Goal: Task Accomplishment & Management: Use online tool/utility

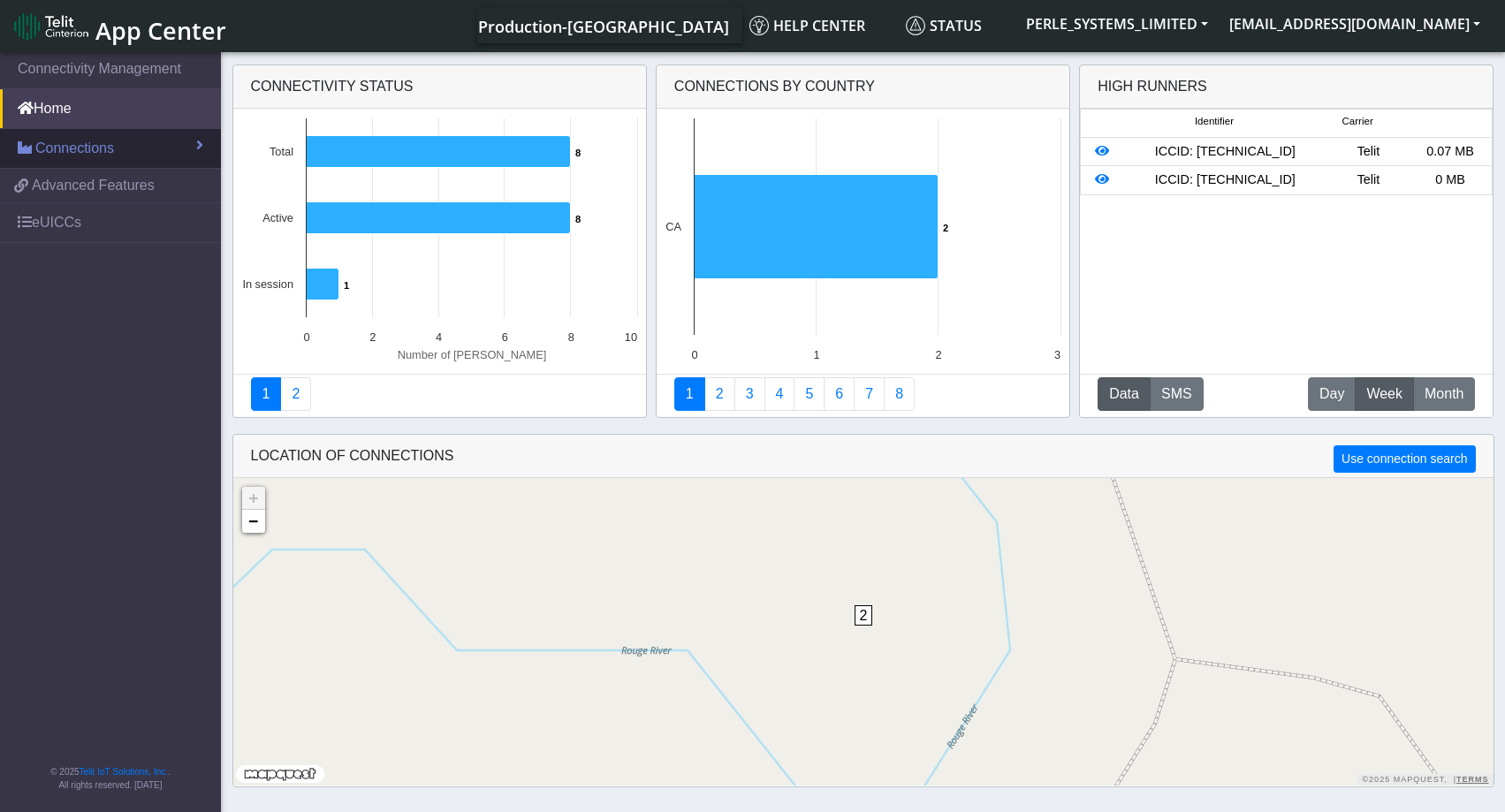
click at [101, 145] on span "Connections" at bounding box center [75, 148] width 78 height 21
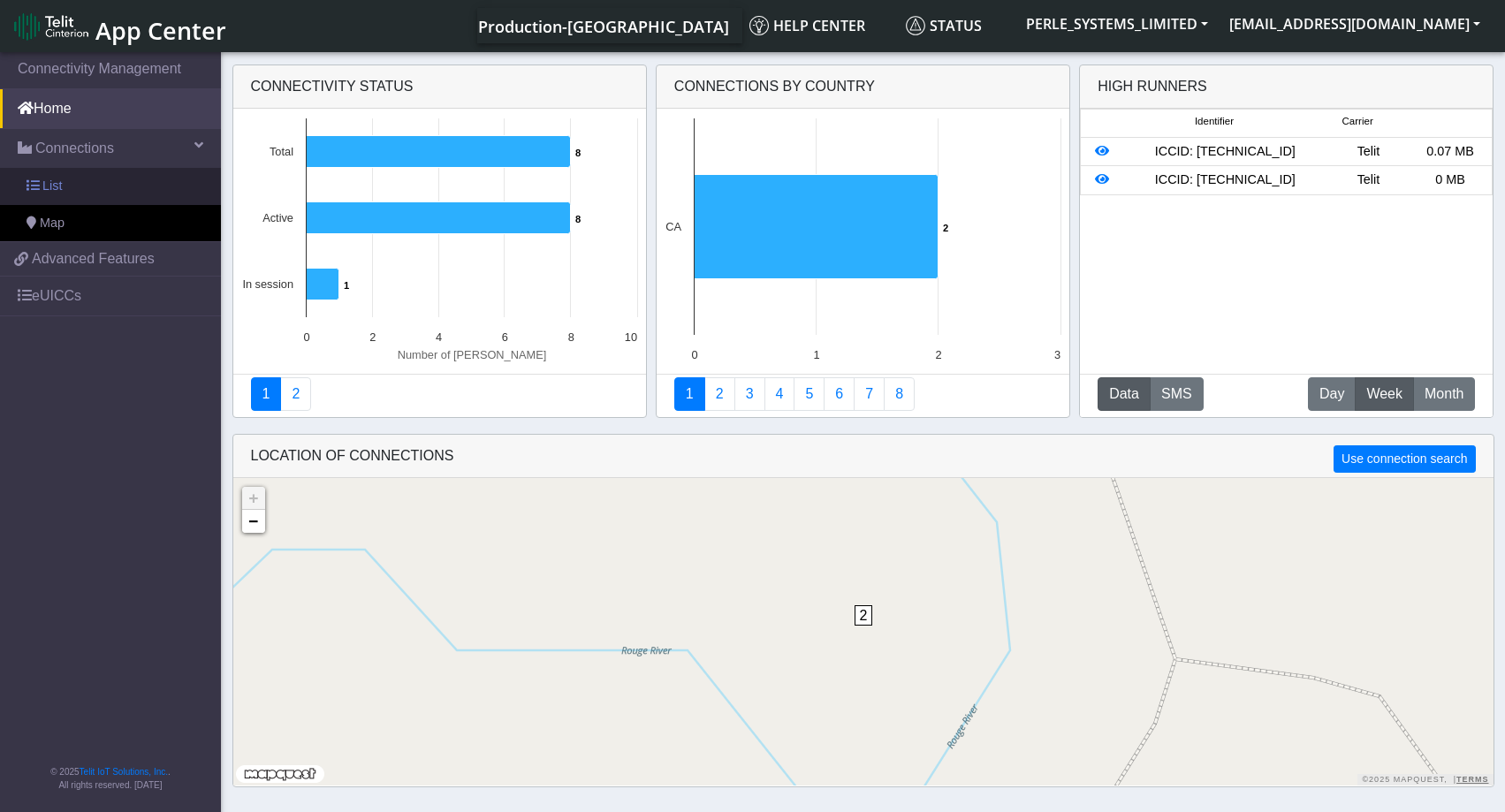
click at [60, 183] on span "List" at bounding box center [52, 186] width 19 height 19
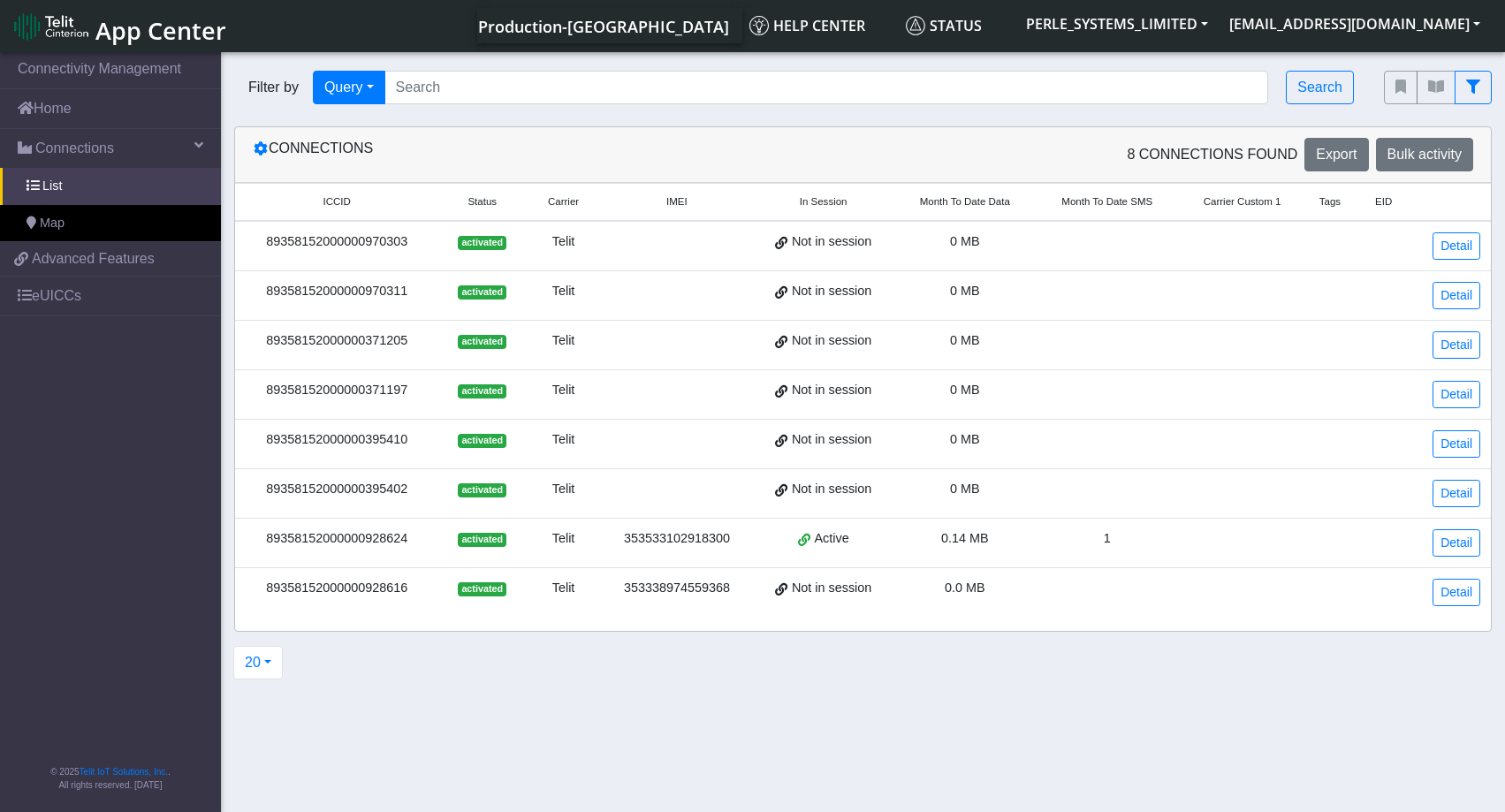
click at [803, 538] on span at bounding box center [804, 539] width 13 height 15
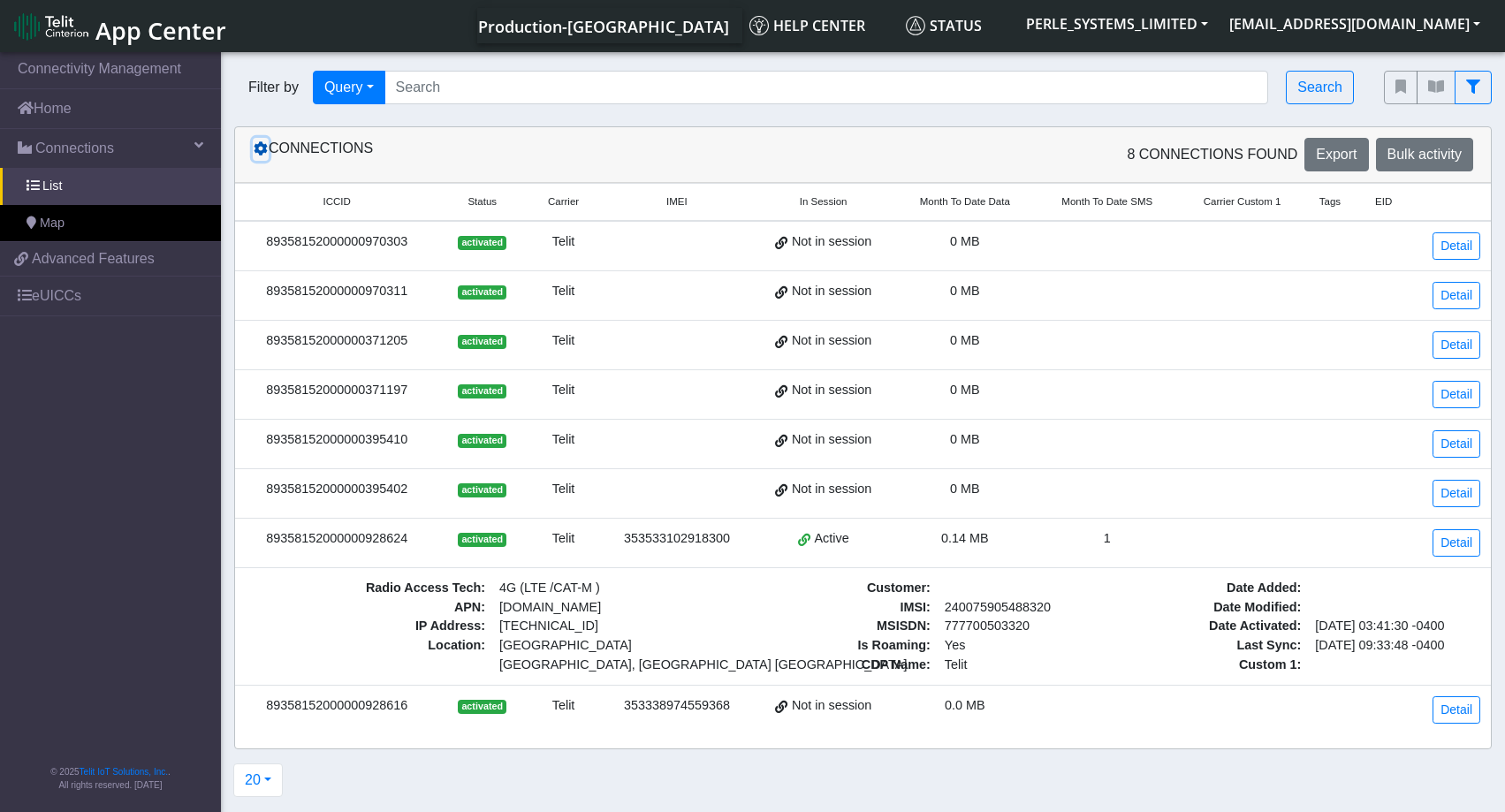
click at [263, 151] on icon at bounding box center [261, 149] width 15 height 15
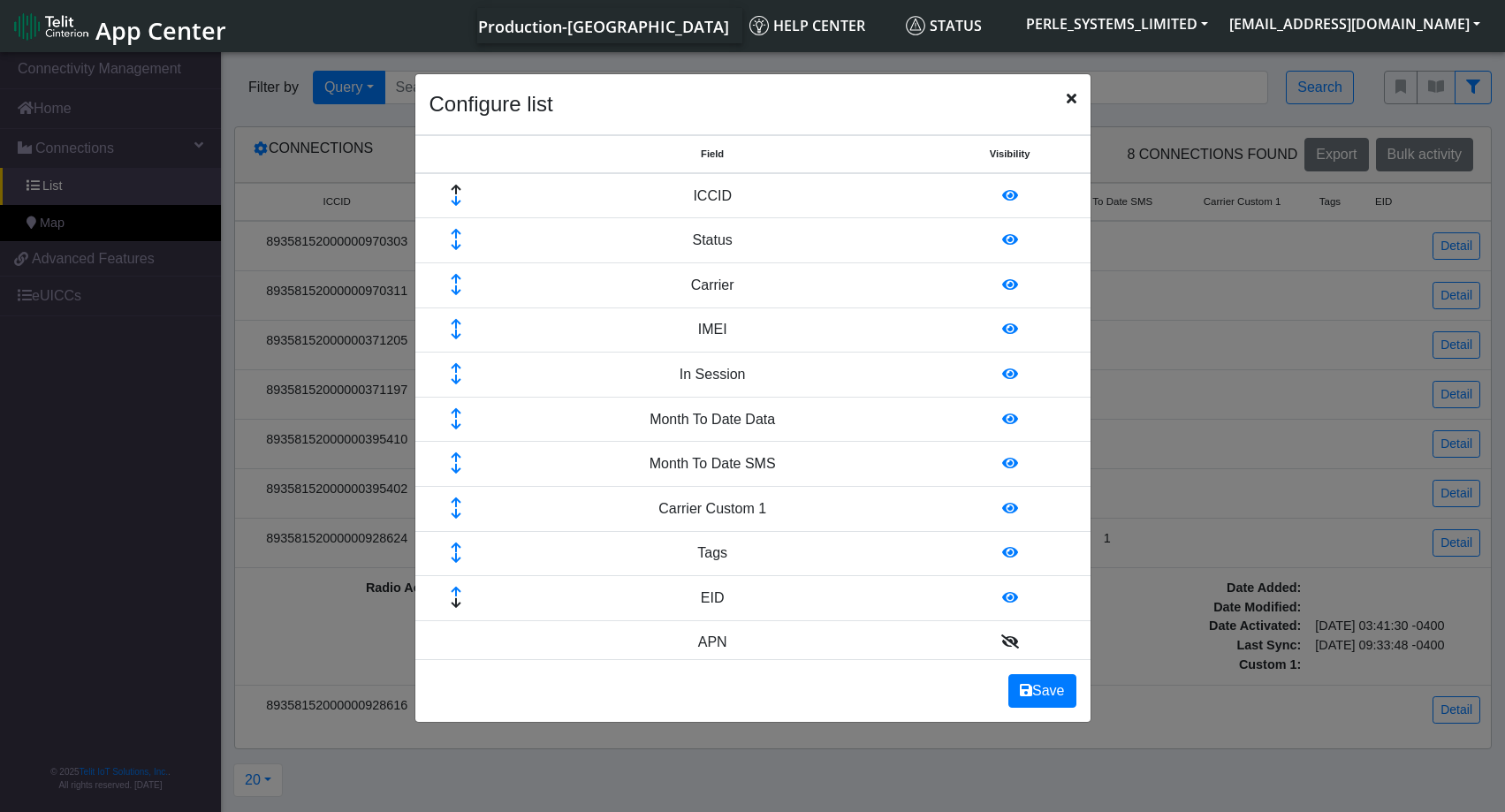
click at [1073, 101] on icon "Close" at bounding box center [1071, 98] width 10 height 15
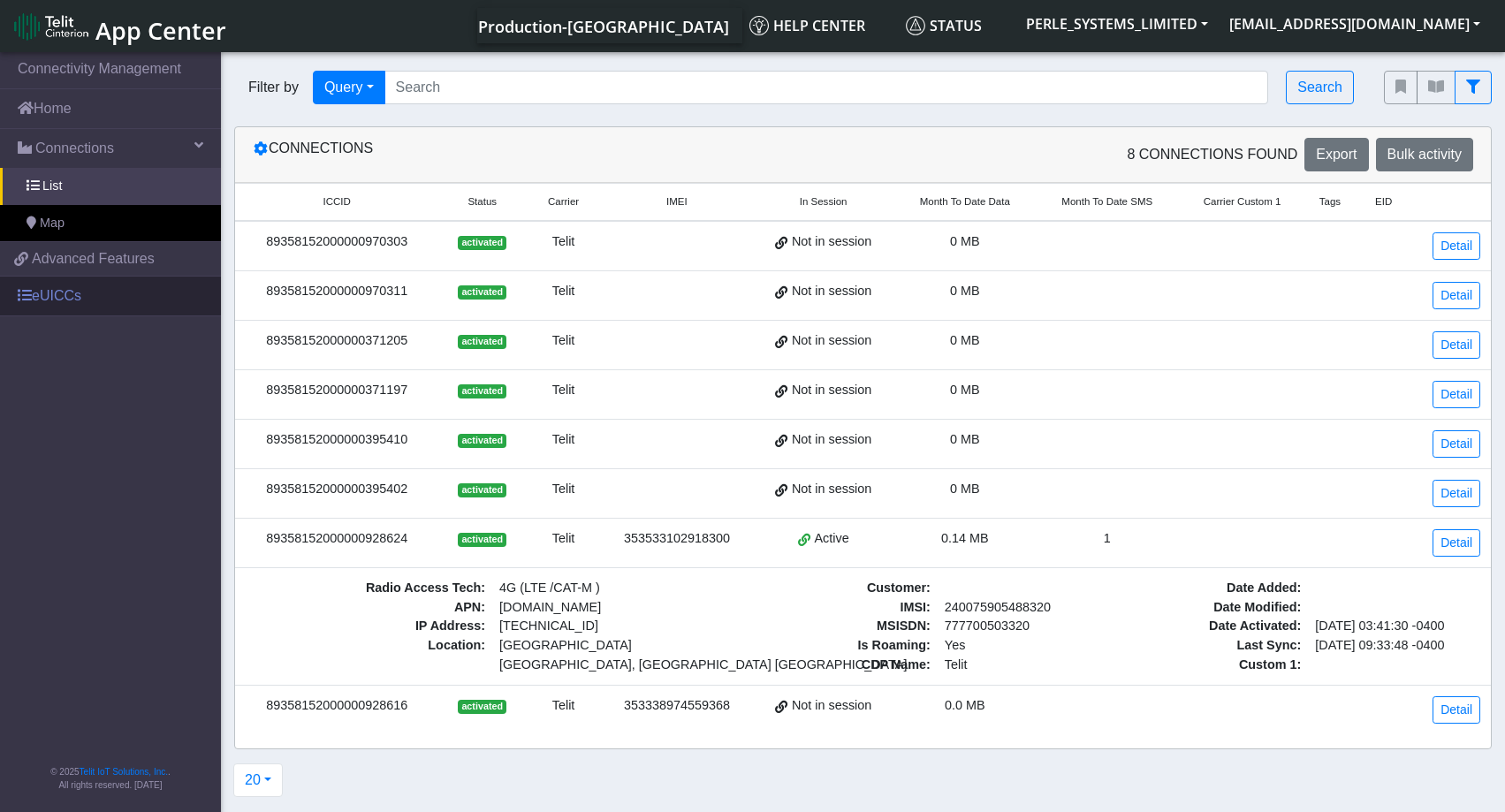
click at [42, 296] on link "eUICCs" at bounding box center [110, 295] width 221 height 39
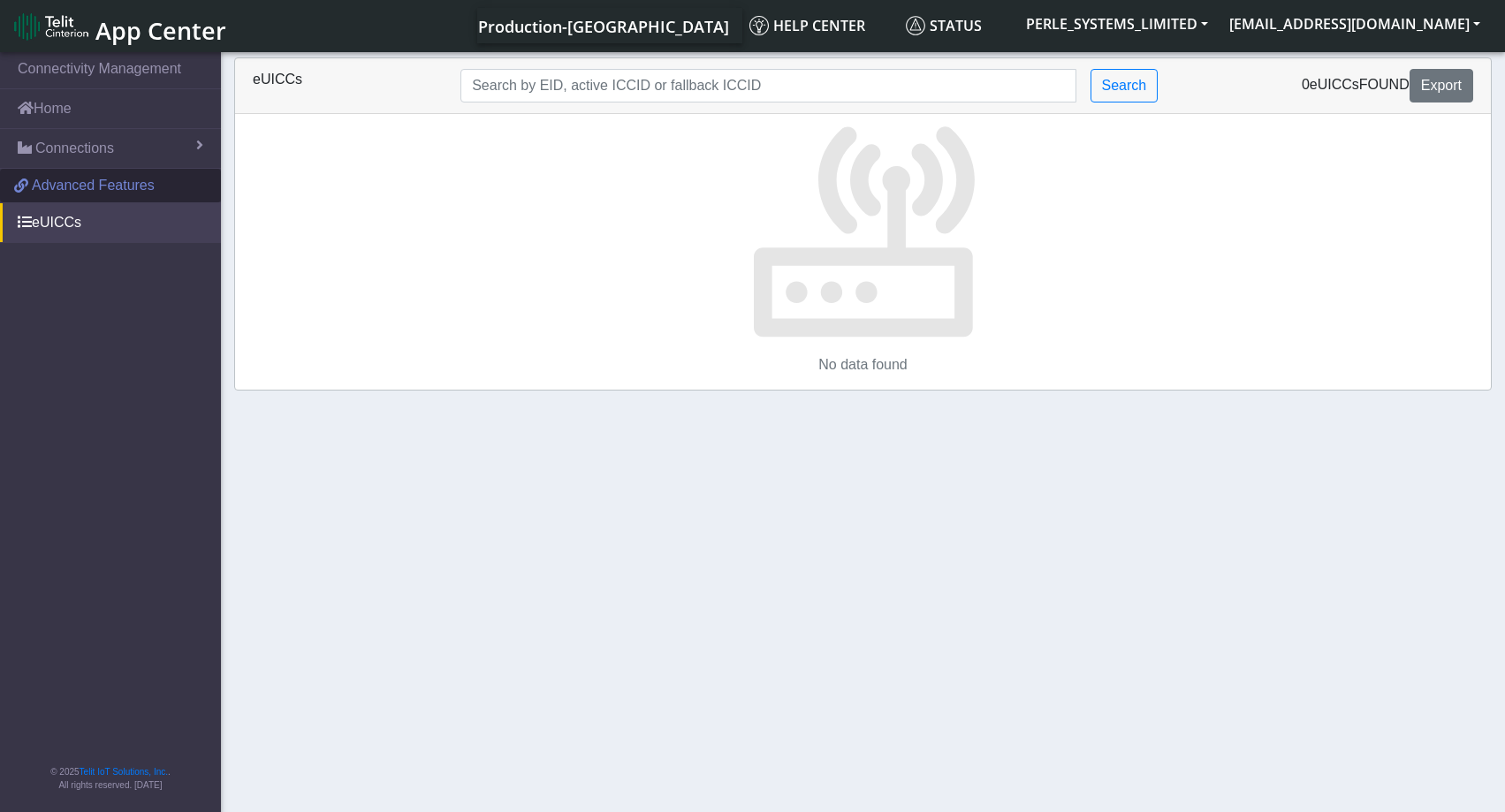
click at [76, 188] on span "Advanced Features" at bounding box center [93, 185] width 123 height 21
click at [75, 149] on span "Connections" at bounding box center [75, 148] width 78 height 21
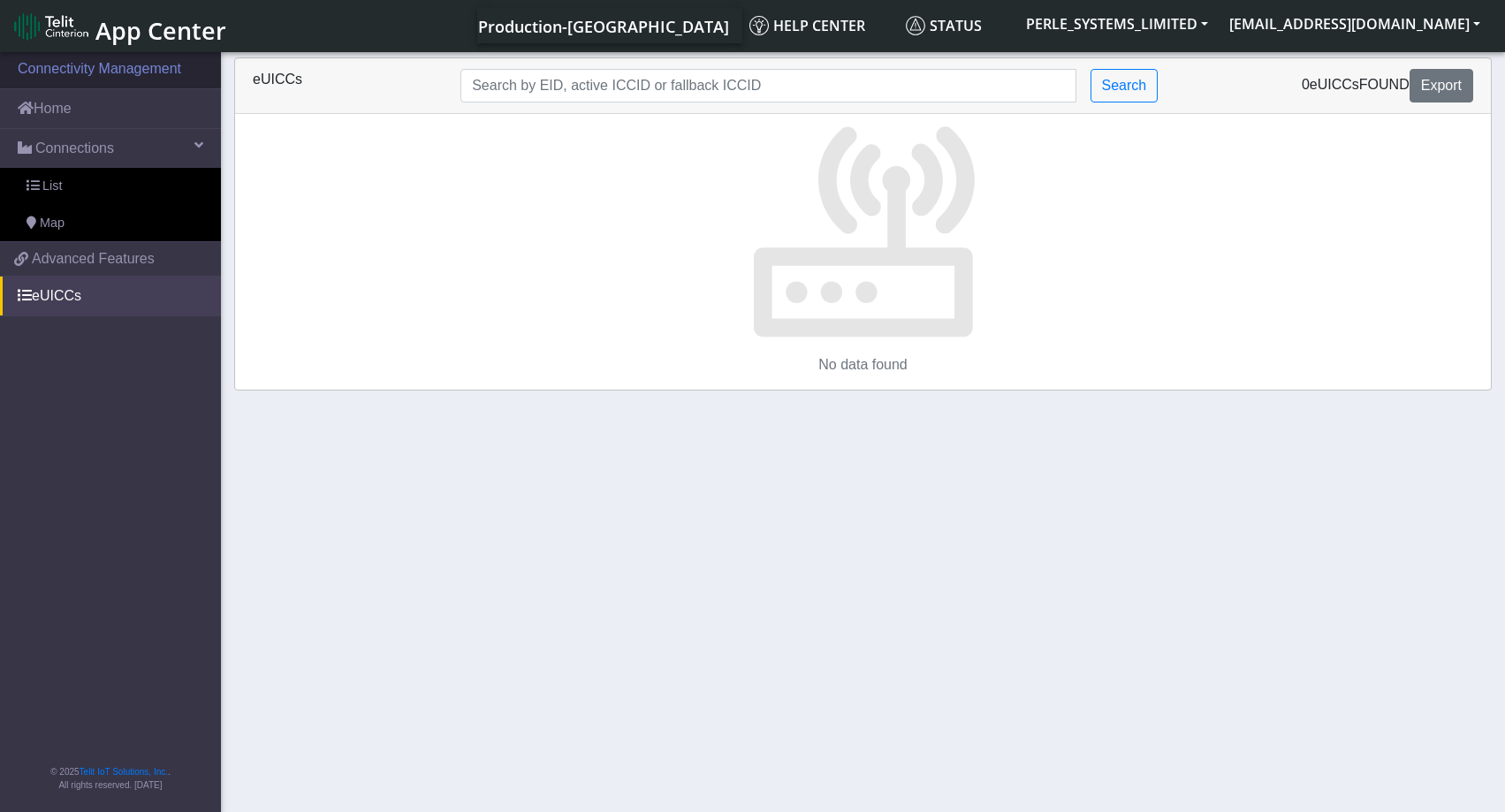
click at [88, 70] on link "Connectivity Management" at bounding box center [110, 68] width 221 height 39
click at [69, 107] on link "Home" at bounding box center [110, 108] width 221 height 39
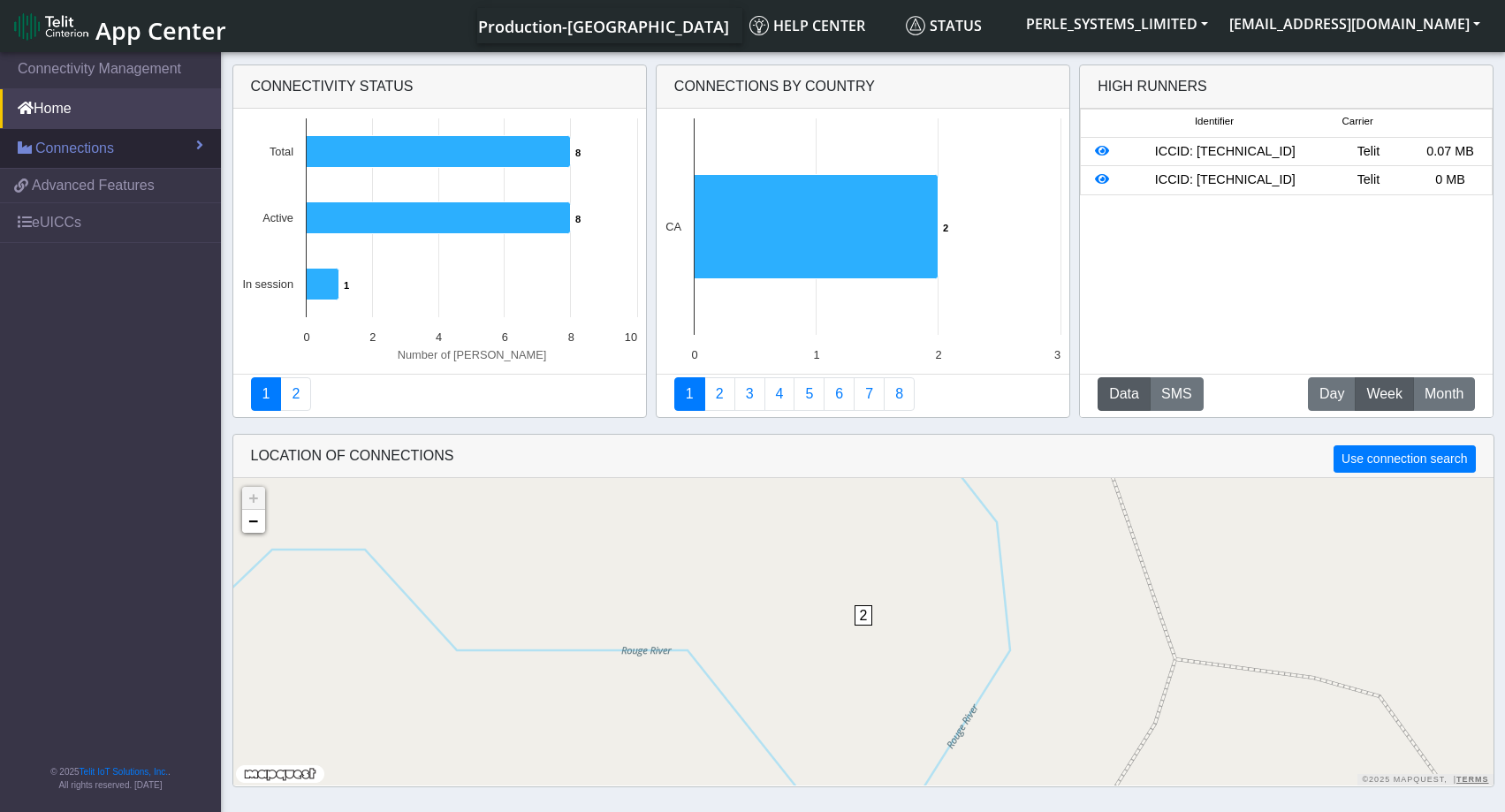
click at [67, 147] on span "Connections" at bounding box center [75, 148] width 78 height 21
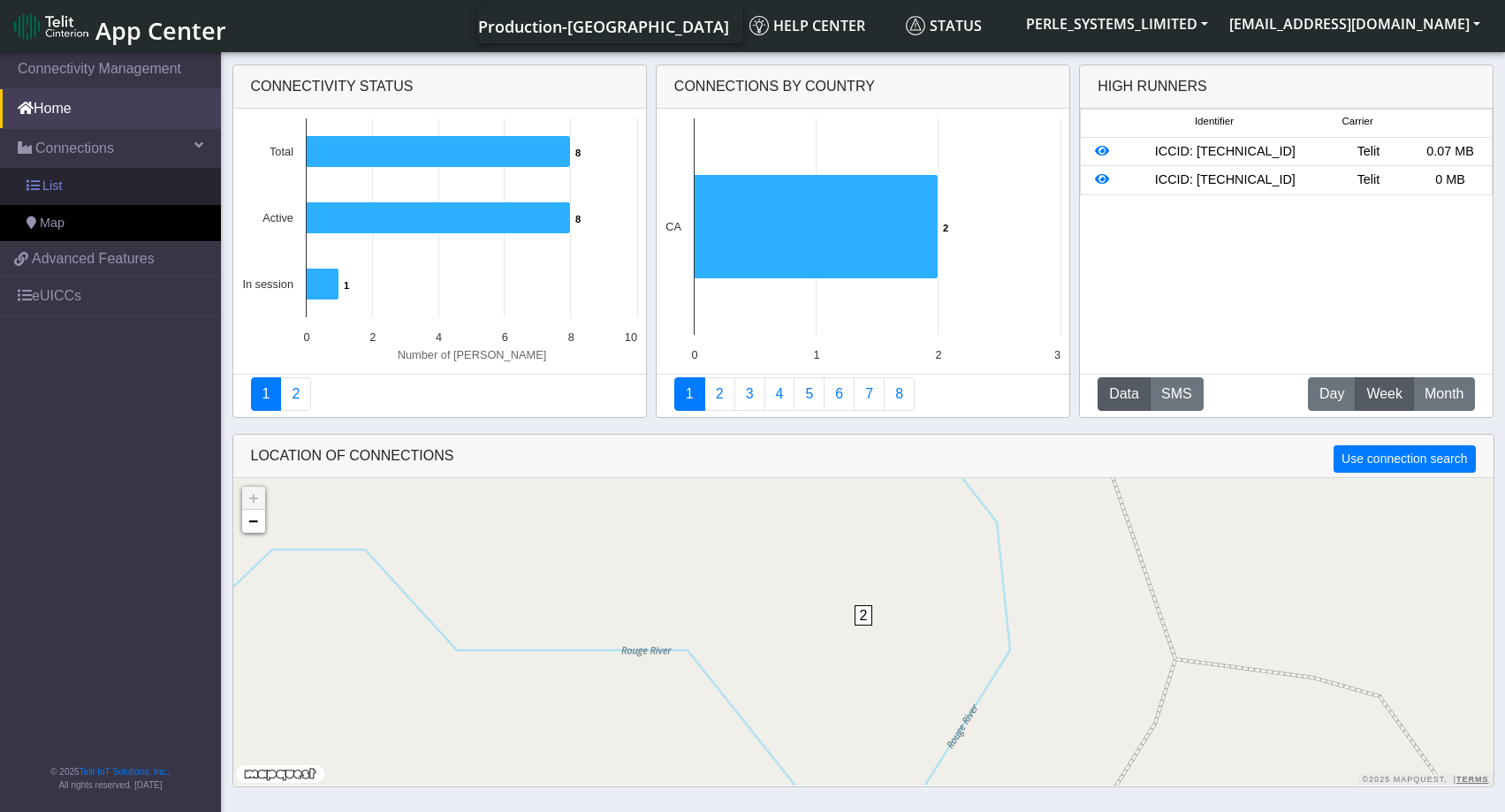
click at [64, 188] on link "List" at bounding box center [110, 186] width 221 height 37
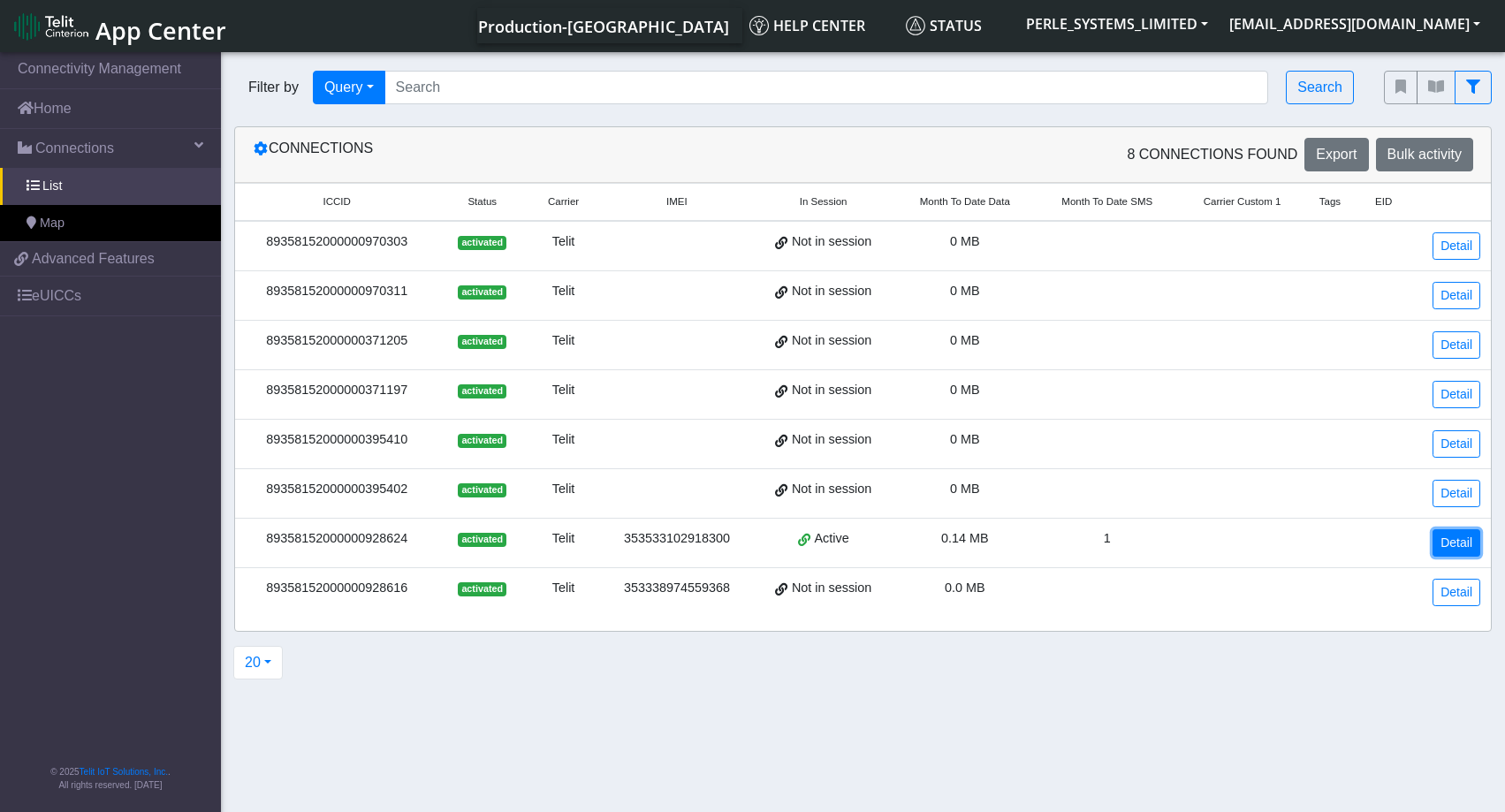
click at [1472, 540] on link "Detail" at bounding box center [1456, 543] width 47 height 27
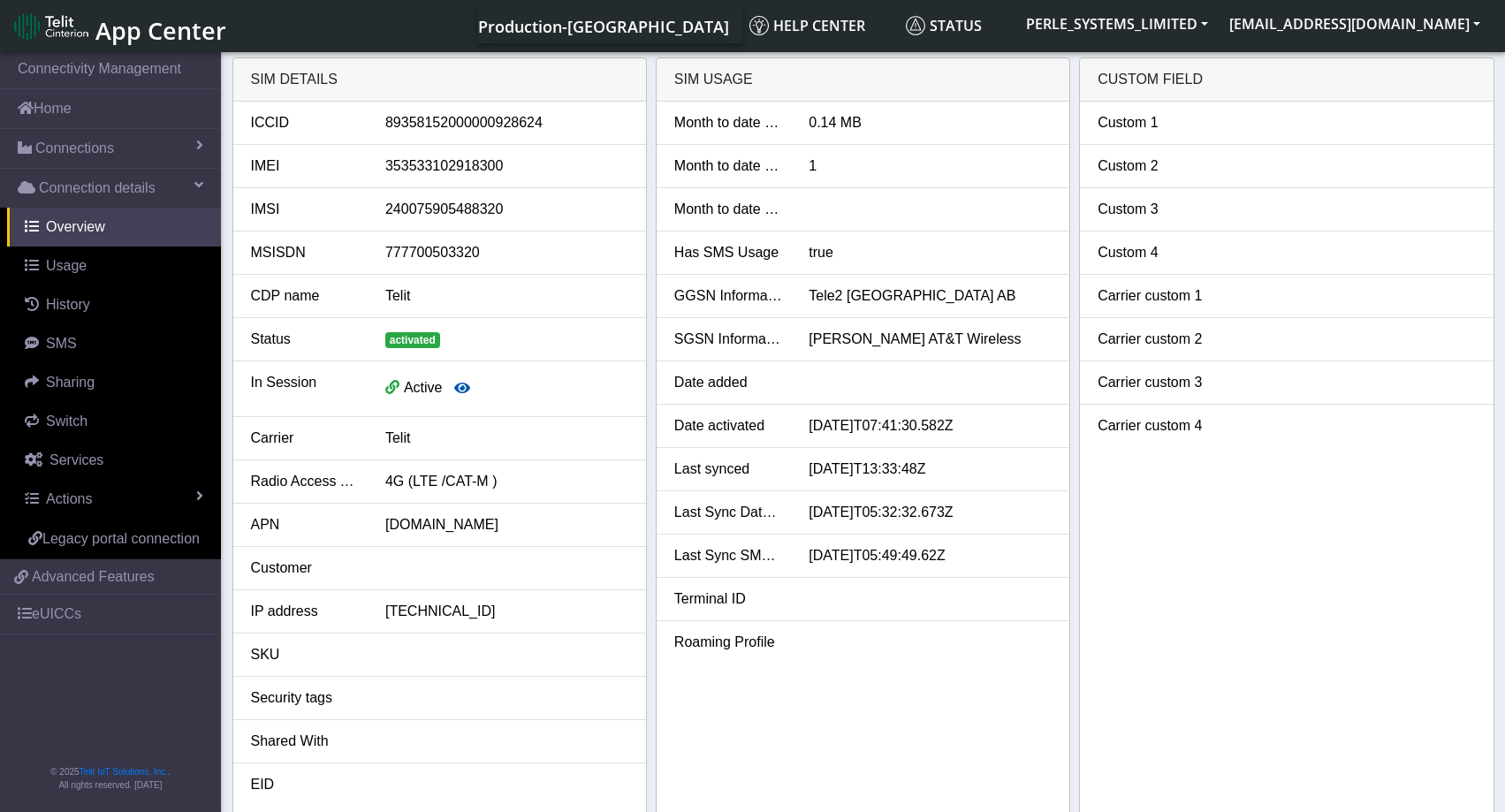
click at [462, 389] on icon "button" at bounding box center [461, 388] width 15 height 15
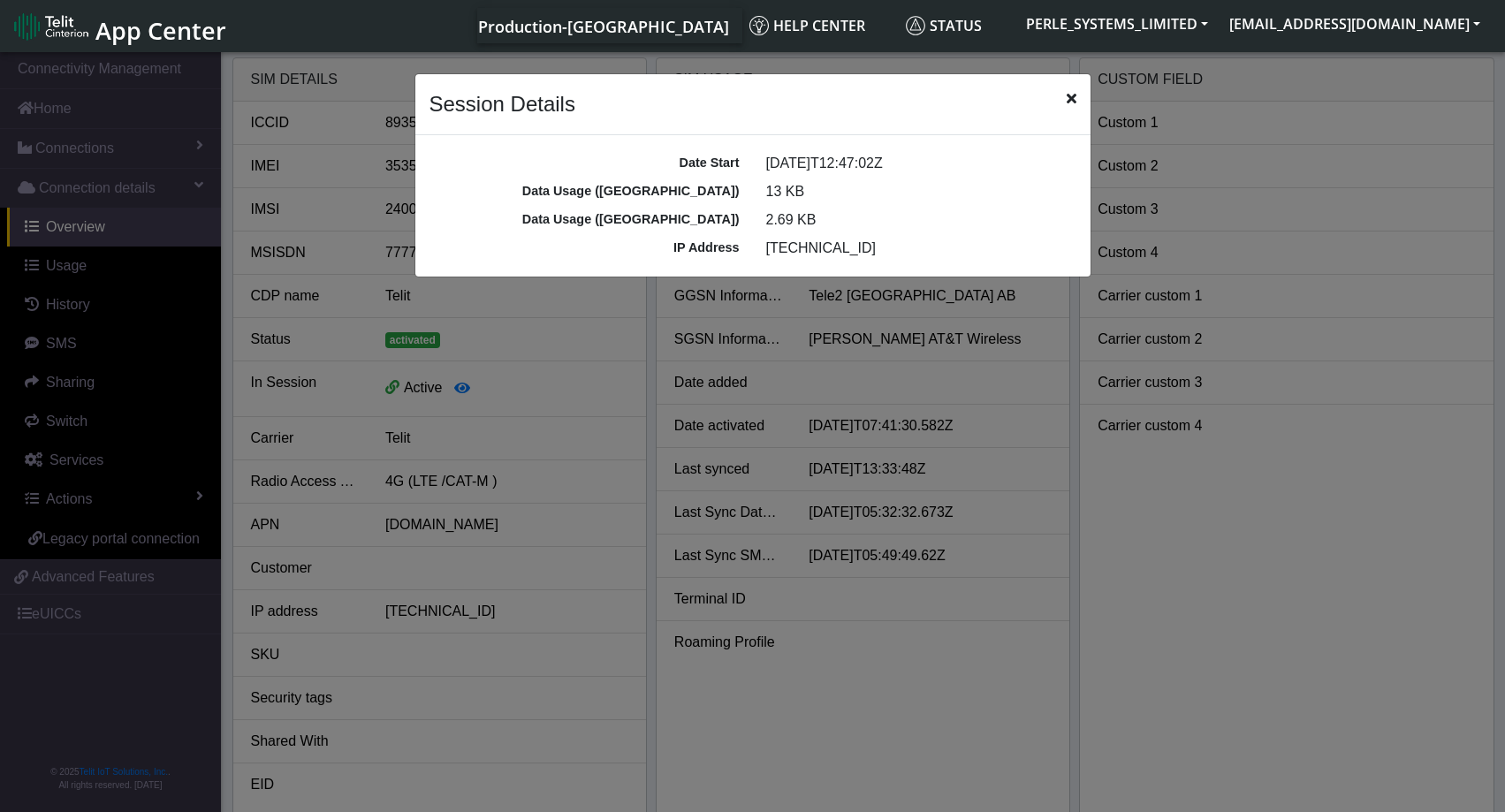
click at [1071, 98] on icon "Close" at bounding box center [1071, 98] width 10 height 15
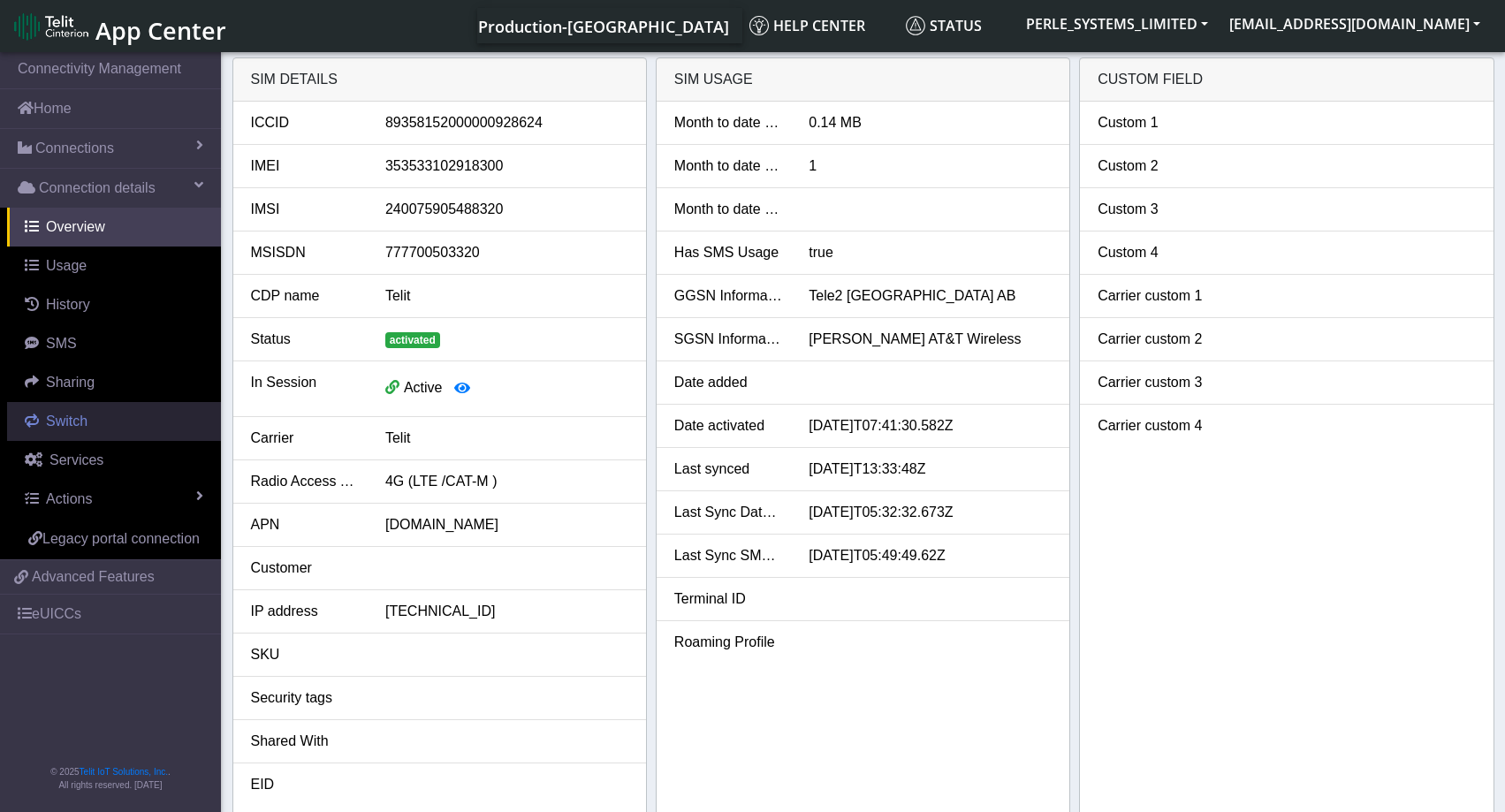
click at [64, 421] on span "Switch" at bounding box center [67, 421] width 42 height 15
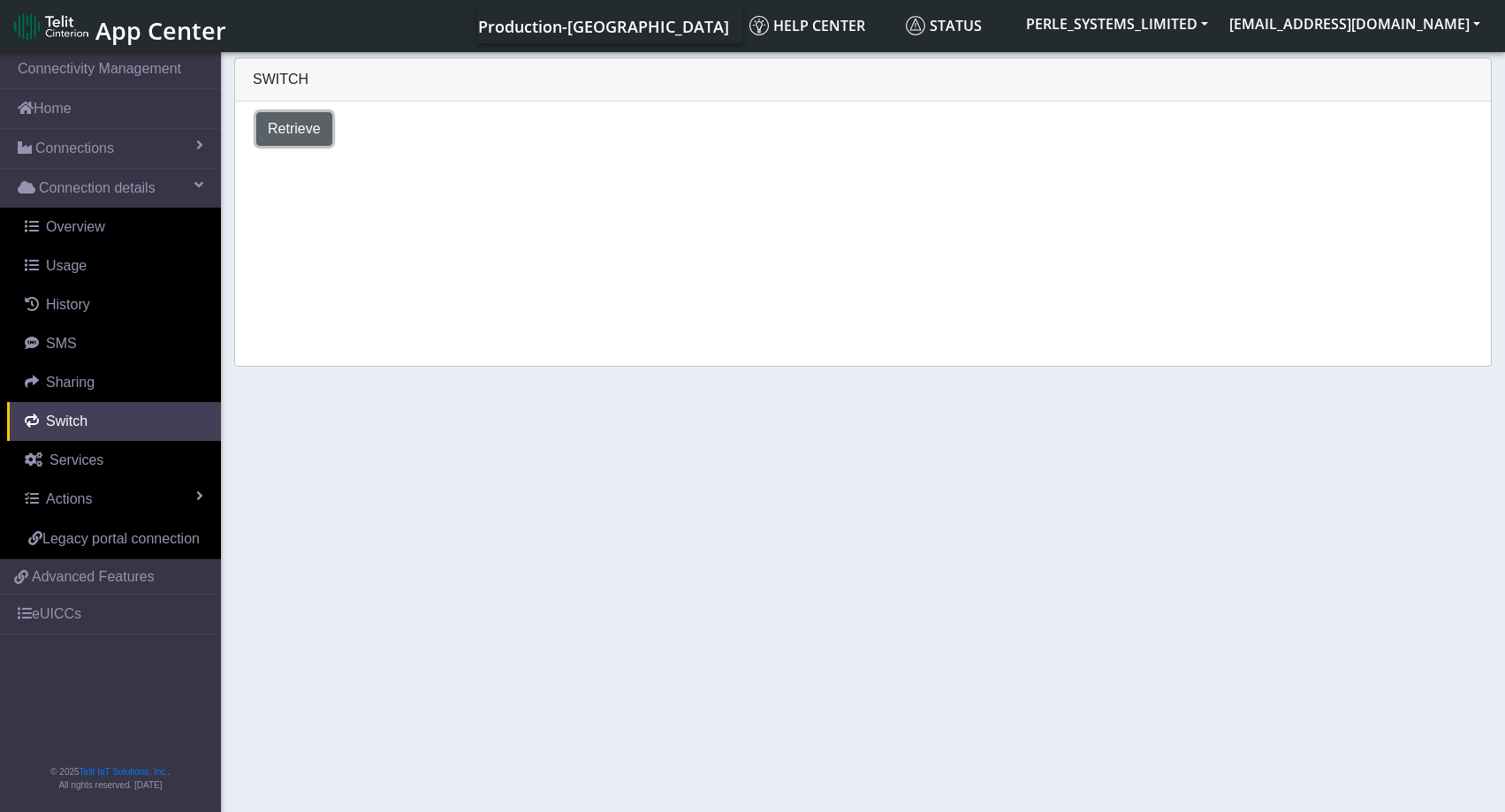
click at [306, 136] on span "Retrieve" at bounding box center [294, 128] width 53 height 15
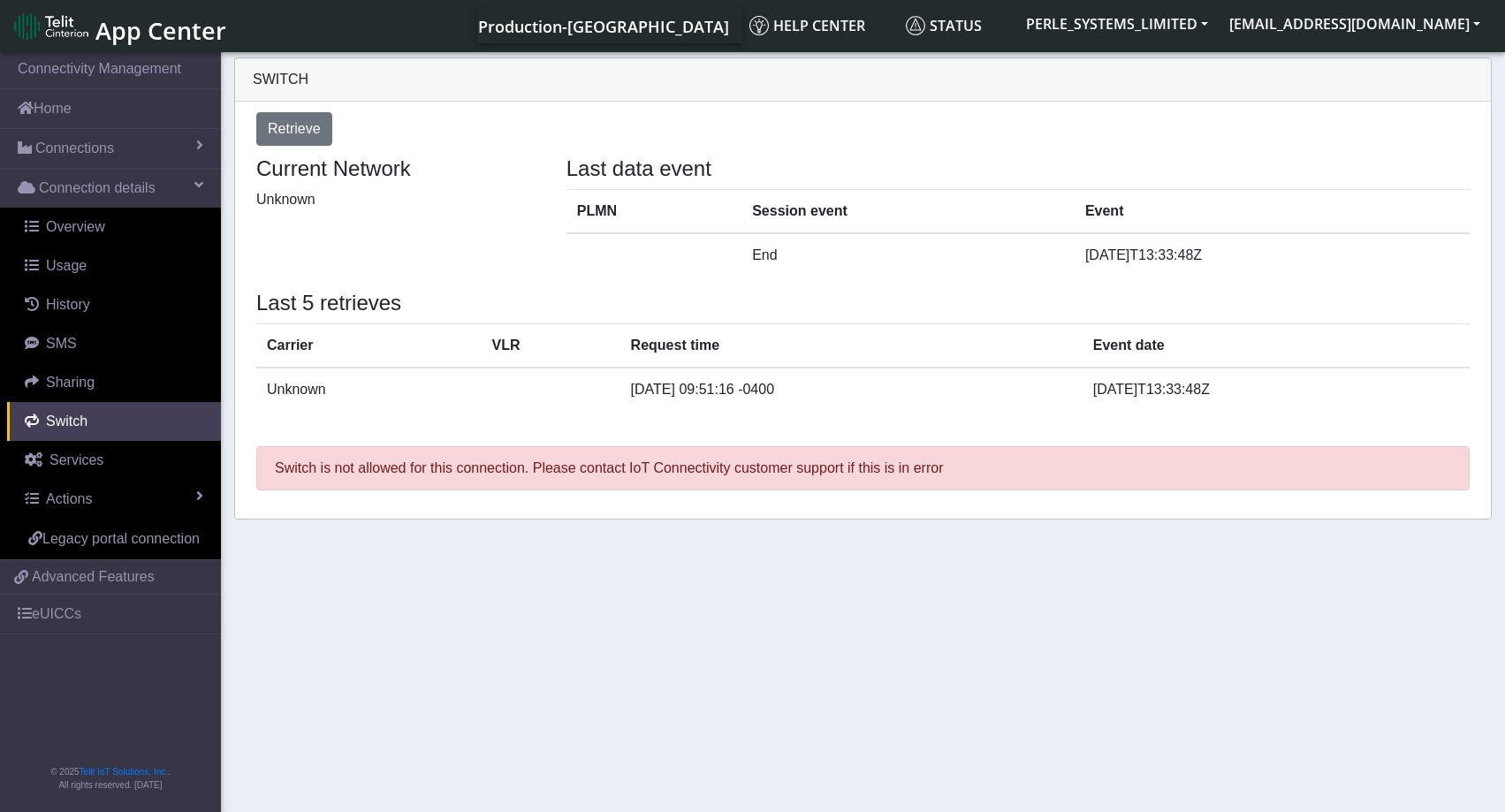
click at [870, 653] on section "Connectivity Management Home Connections List Map Connection details Overview U…" at bounding box center [752, 433] width 1505 height 769
click at [161, 504] on link "Actions" at bounding box center [114, 499] width 214 height 39
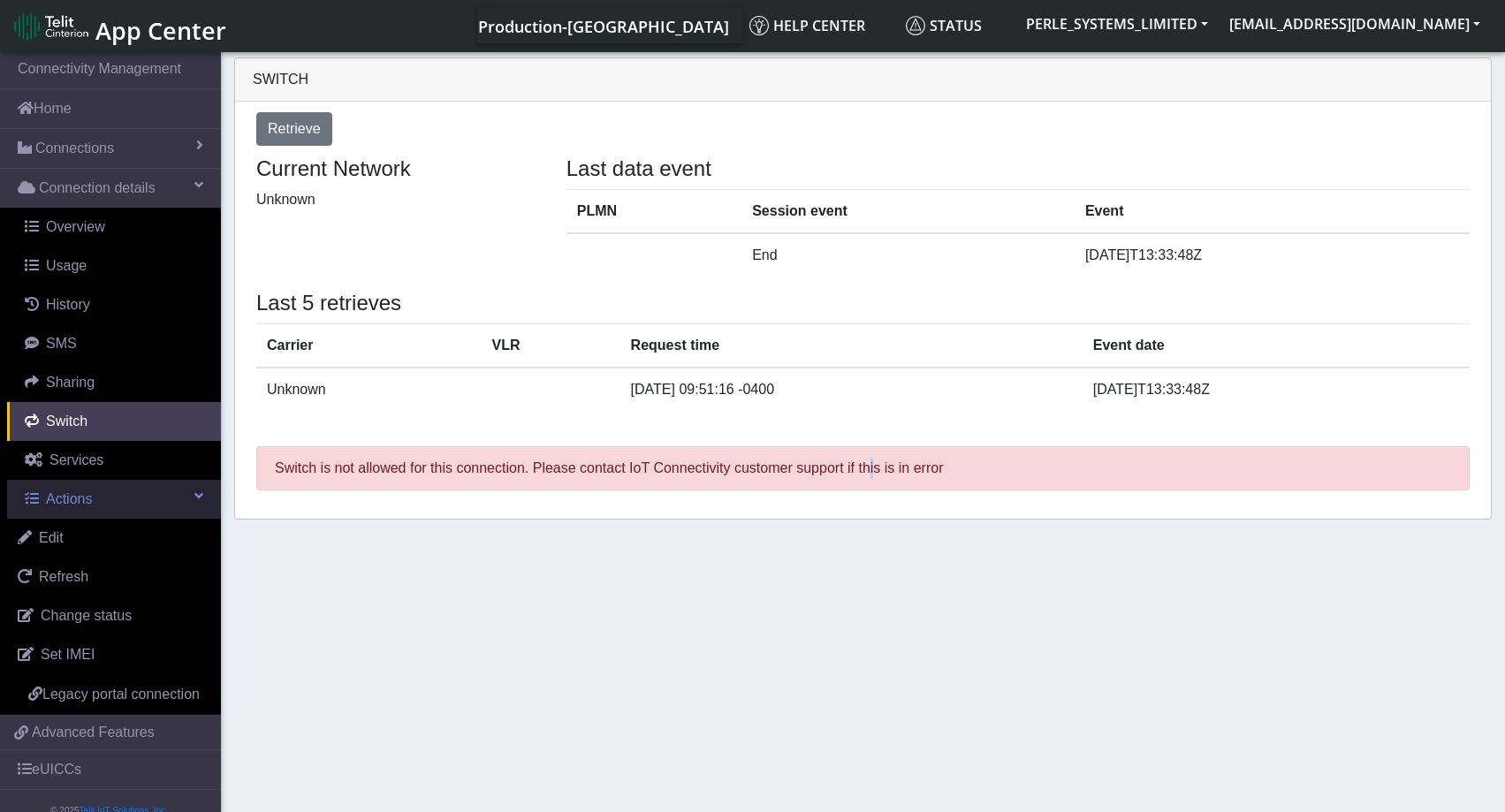
click at [161, 504] on link "Actions" at bounding box center [114, 499] width 214 height 39
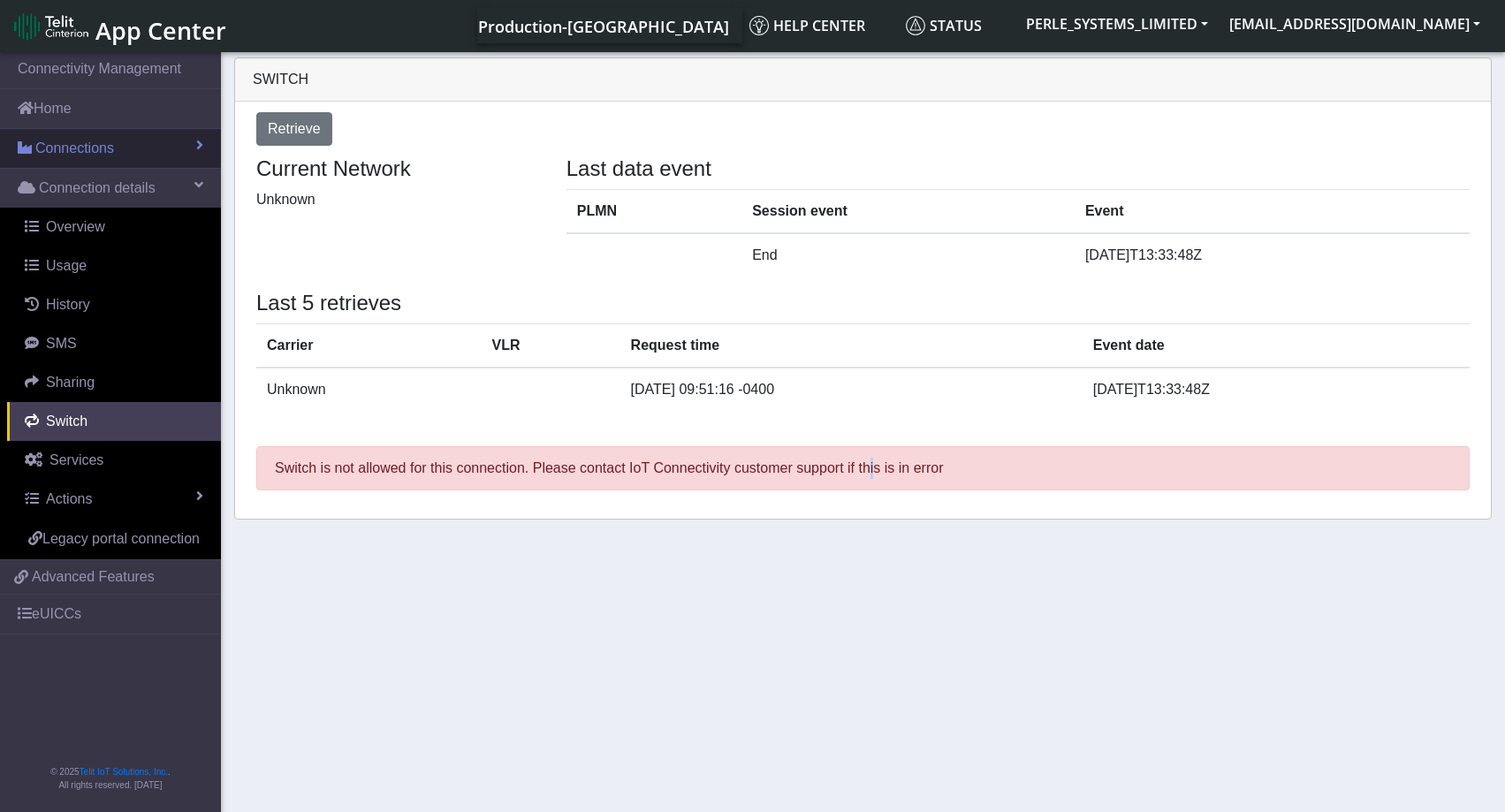
click at [75, 149] on span "Connections" at bounding box center [75, 148] width 78 height 21
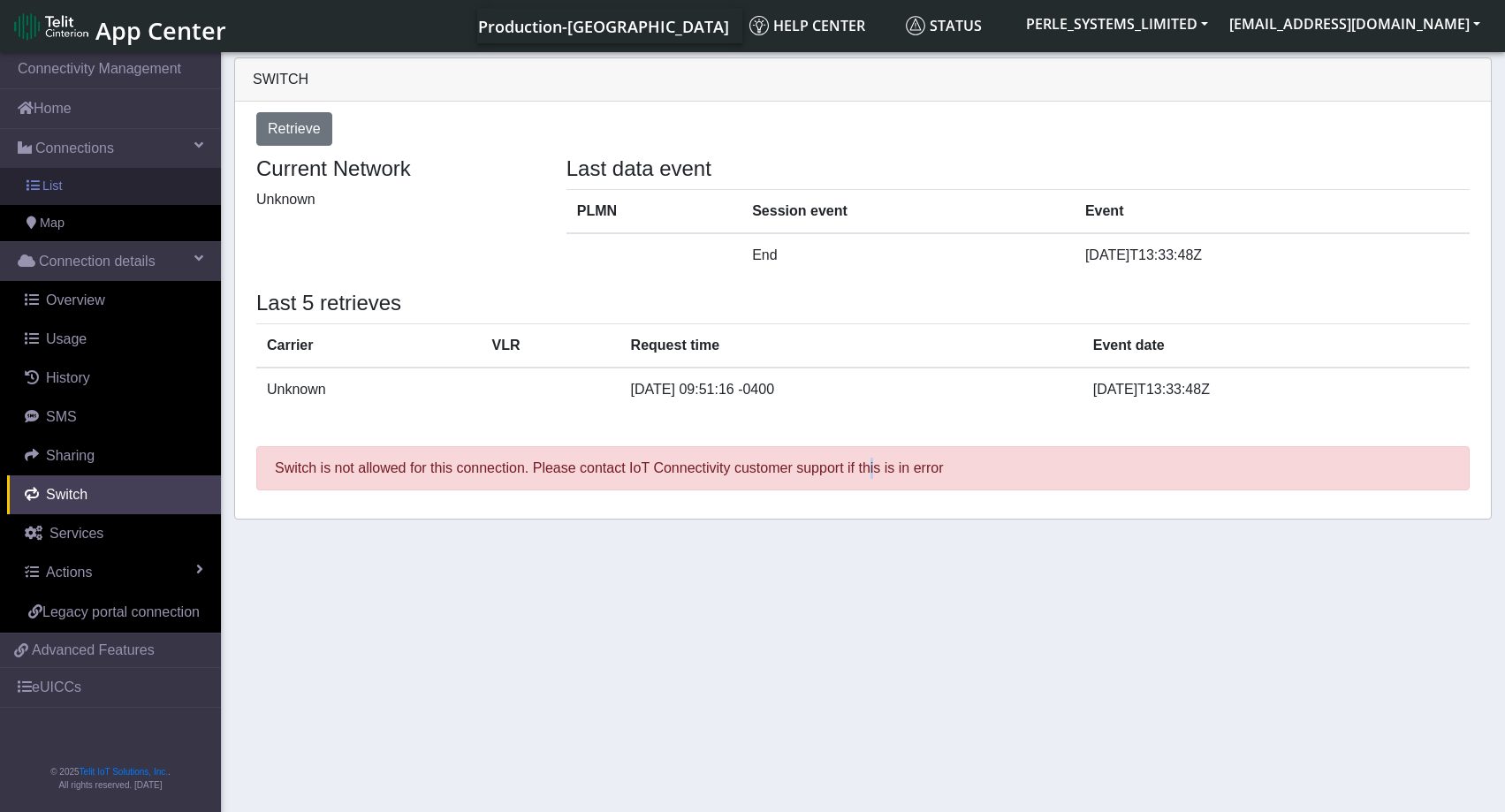
click at [62, 188] on link "List" at bounding box center [110, 186] width 221 height 37
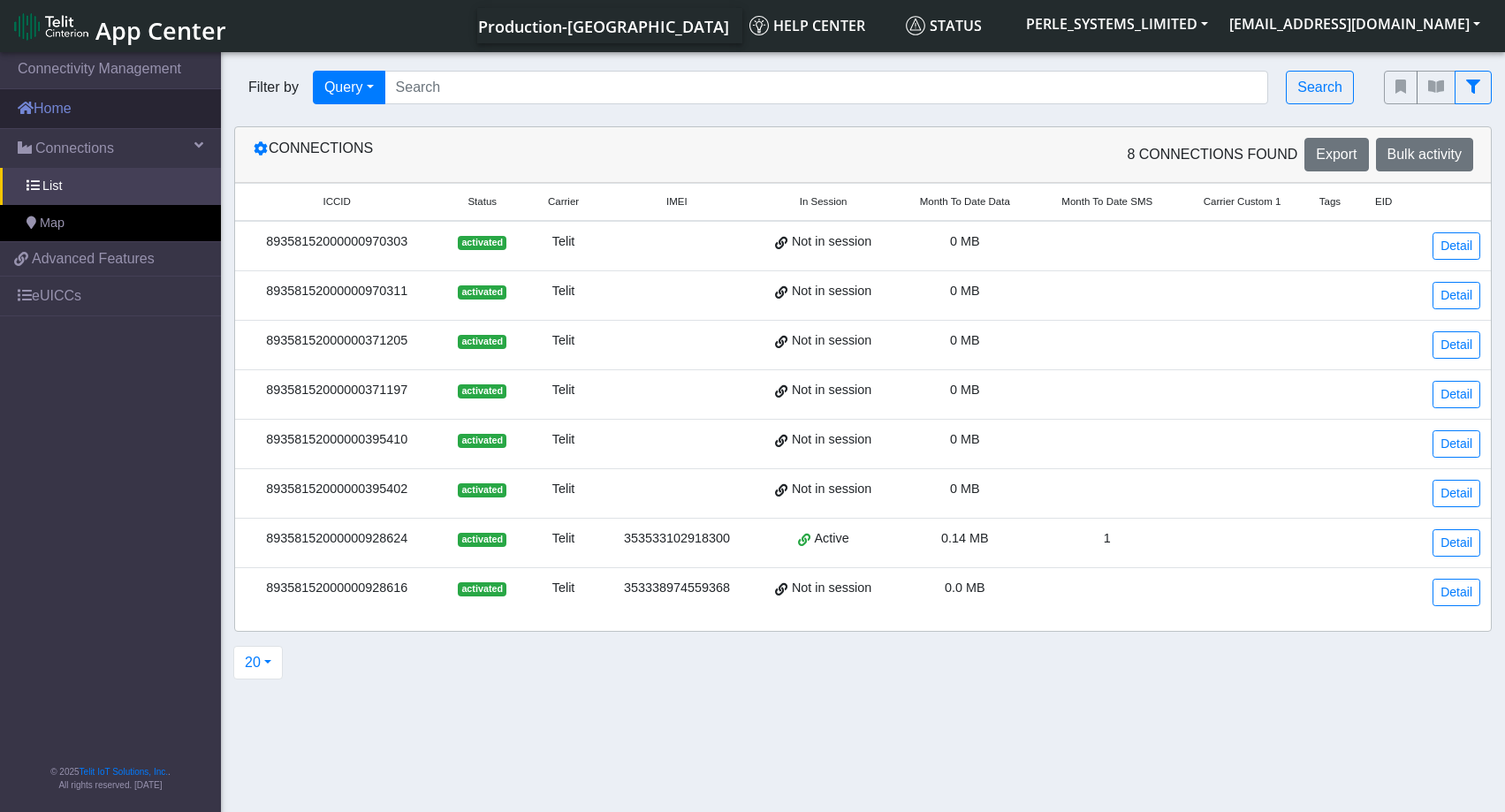
click at [77, 107] on link "Home" at bounding box center [110, 108] width 221 height 39
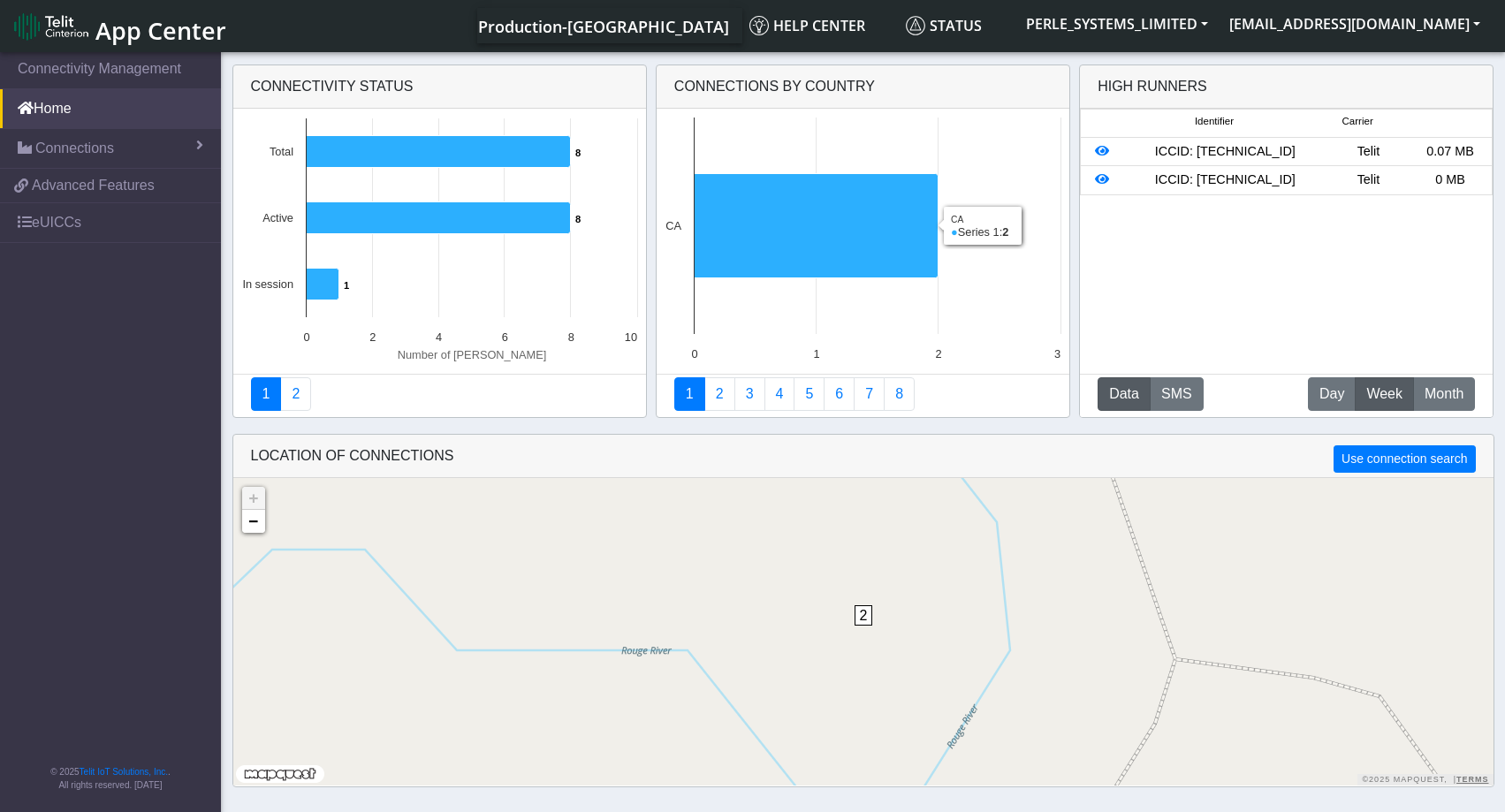
click at [1200, 152] on div "ICCID: [TECHNICAL_ID]" at bounding box center [1224, 151] width 205 height 19
click at [66, 148] on span "Connections" at bounding box center [75, 148] width 78 height 21
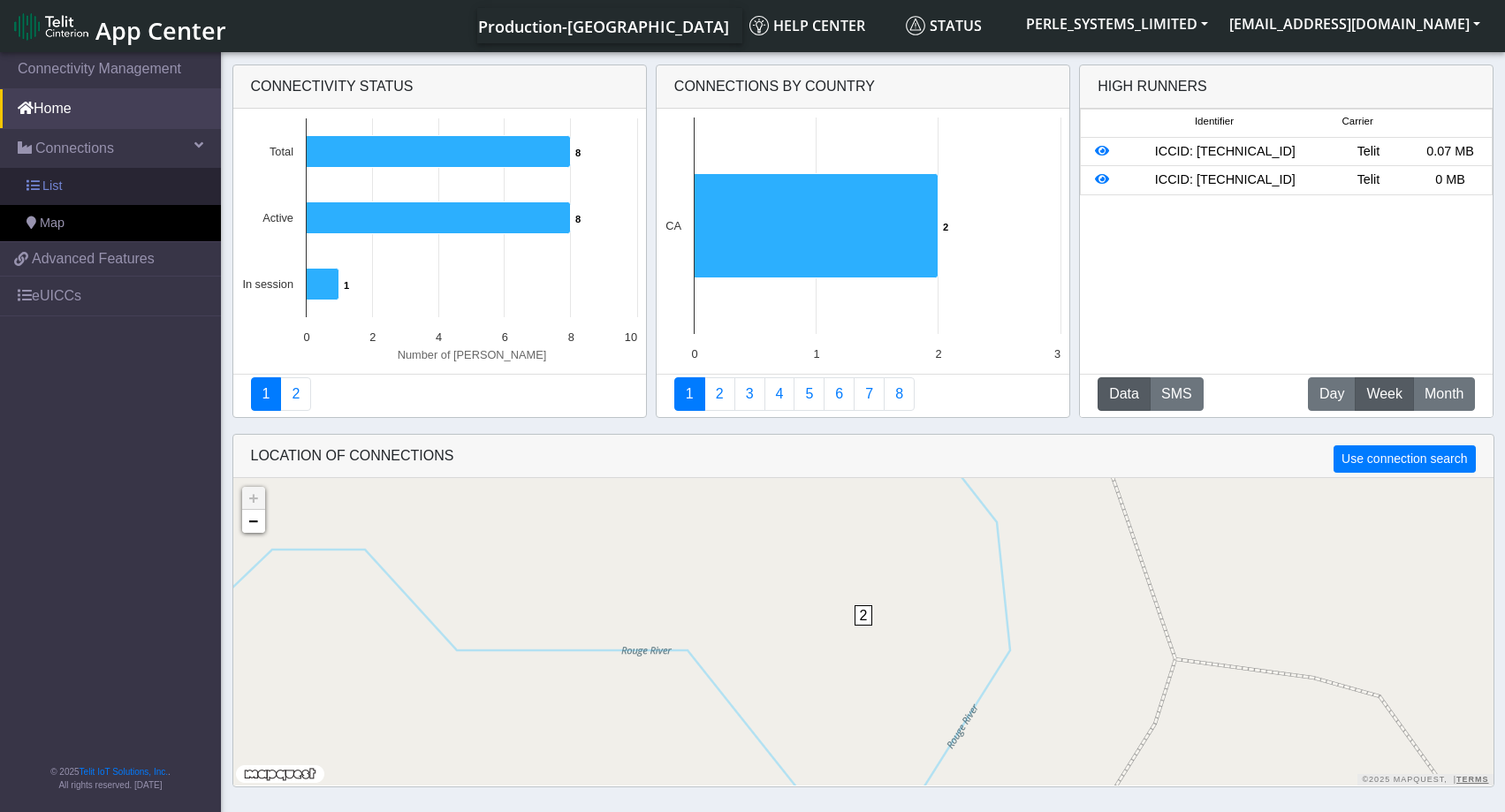
click at [55, 188] on span "List" at bounding box center [52, 186] width 19 height 19
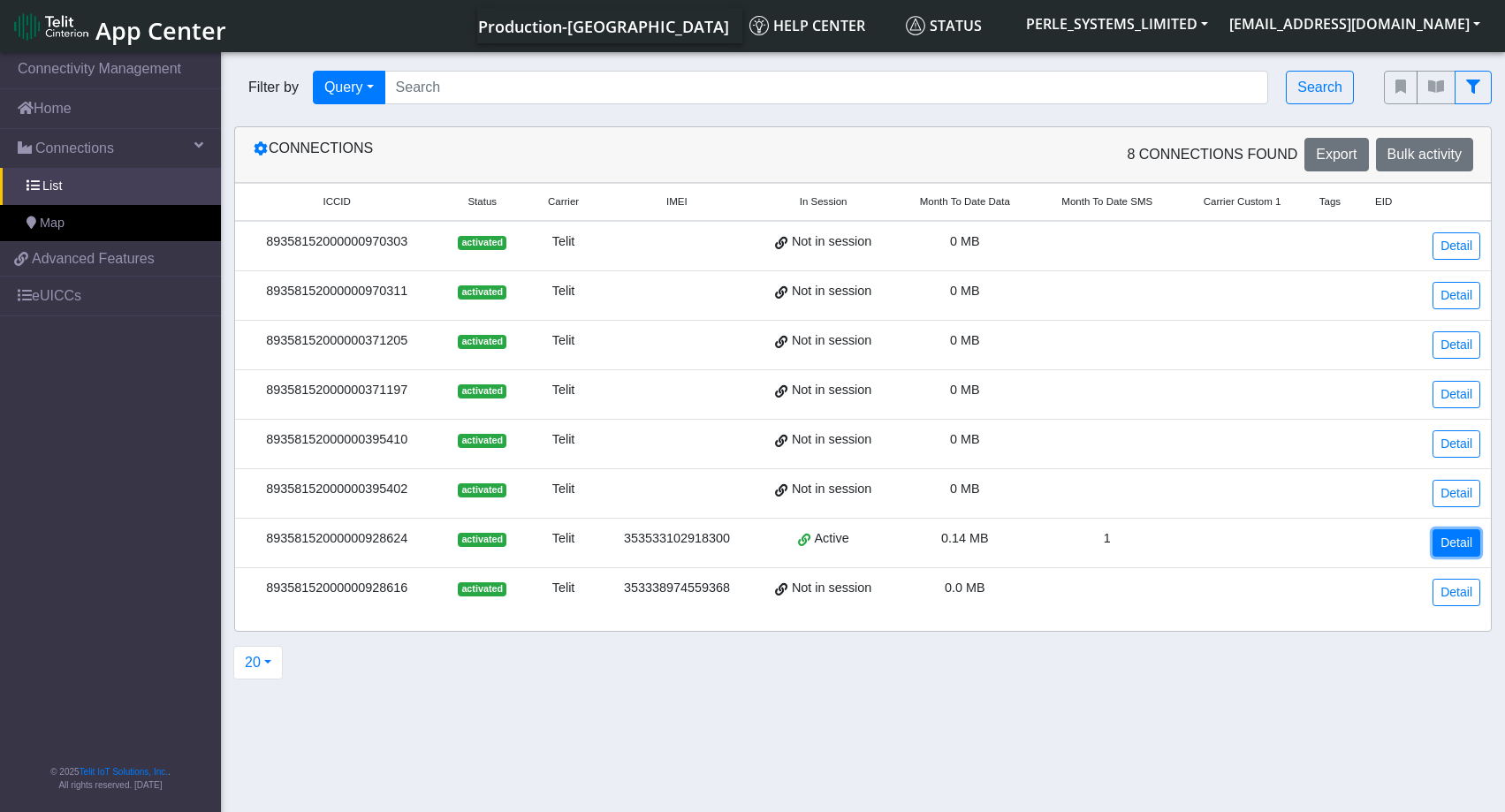
click at [1459, 540] on link "Detail" at bounding box center [1456, 543] width 47 height 27
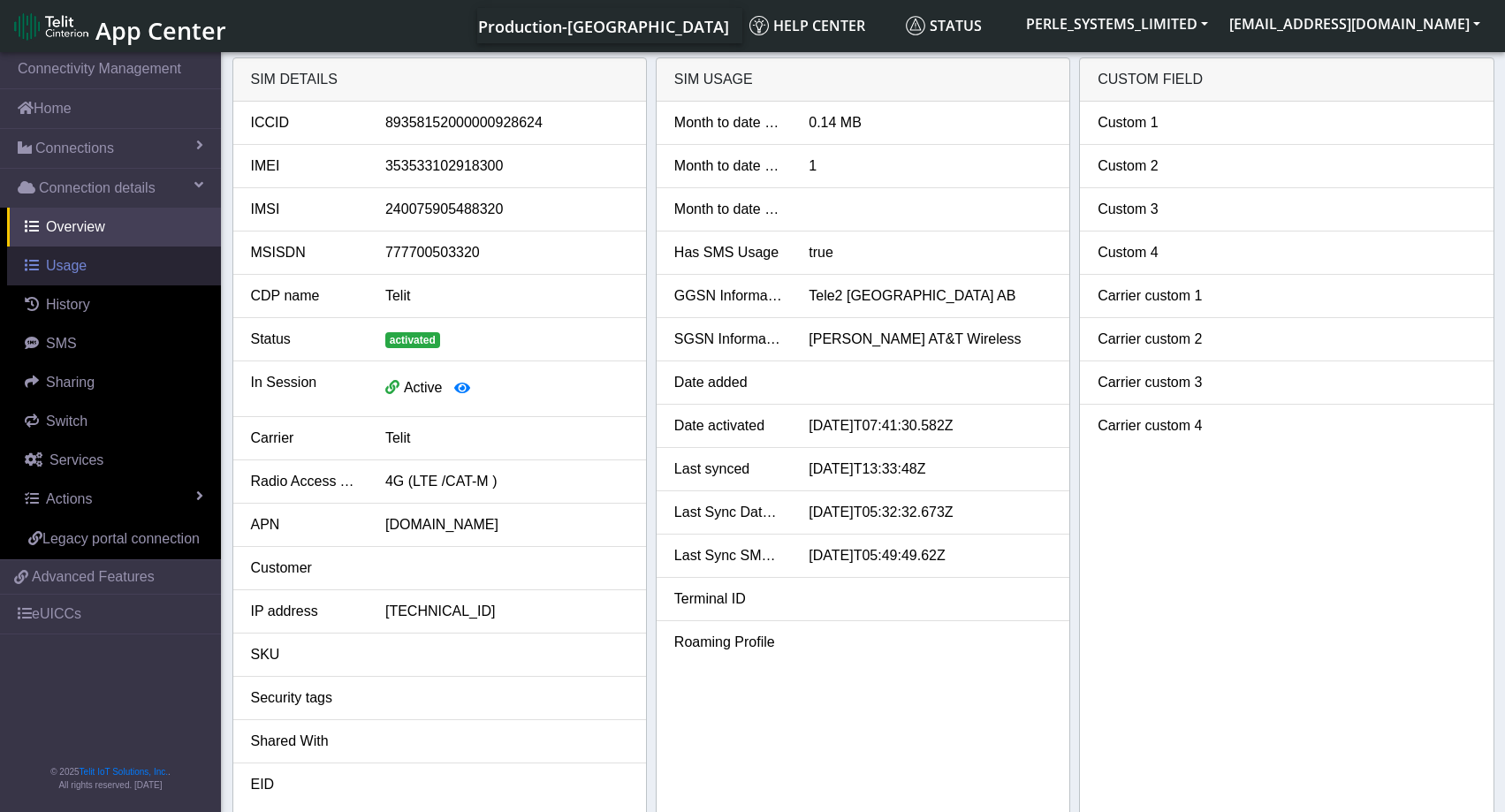
click at [77, 270] on span "Usage" at bounding box center [66, 265] width 41 height 15
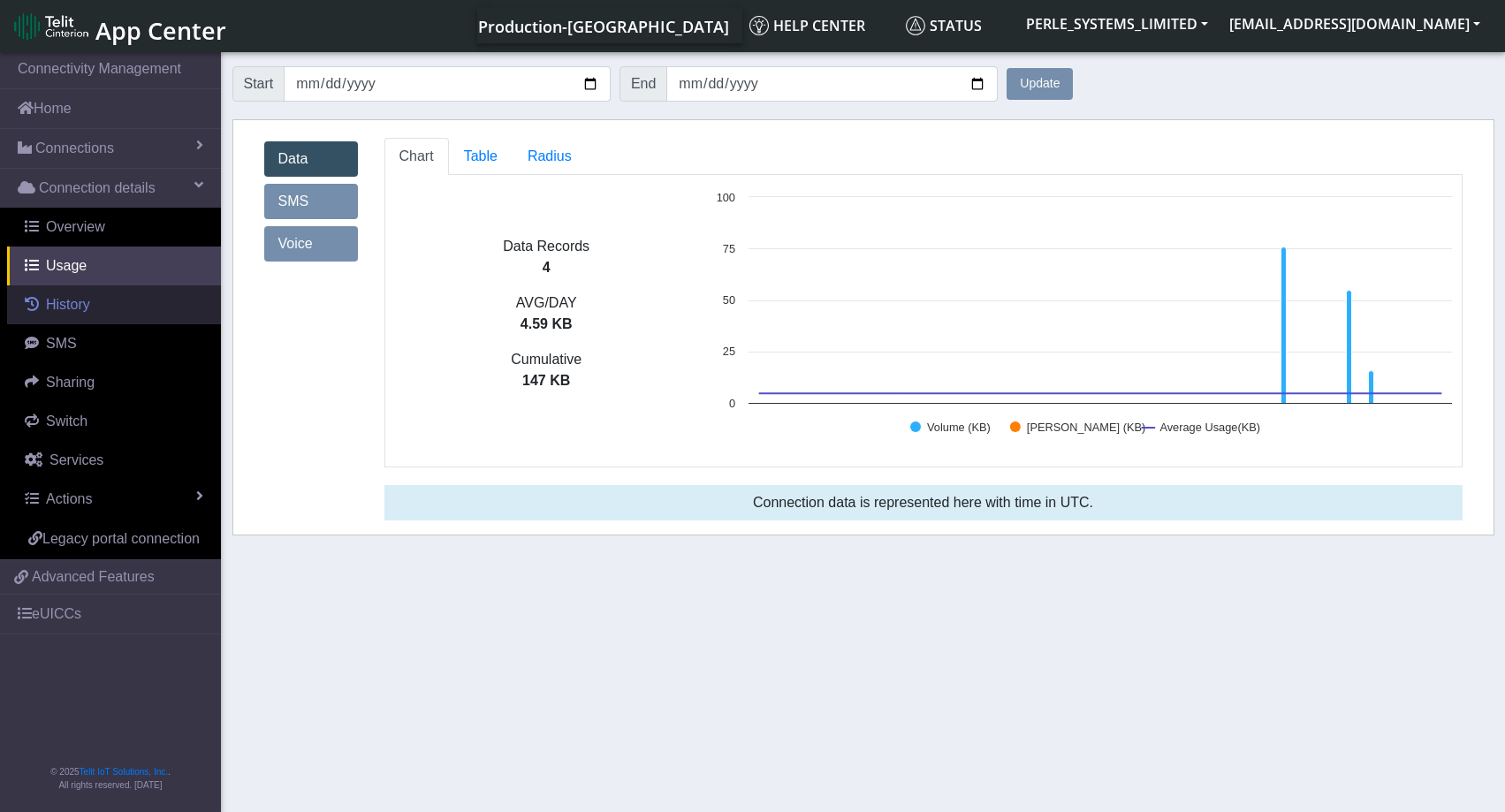
click at [75, 293] on link "History" at bounding box center [114, 304] width 214 height 39
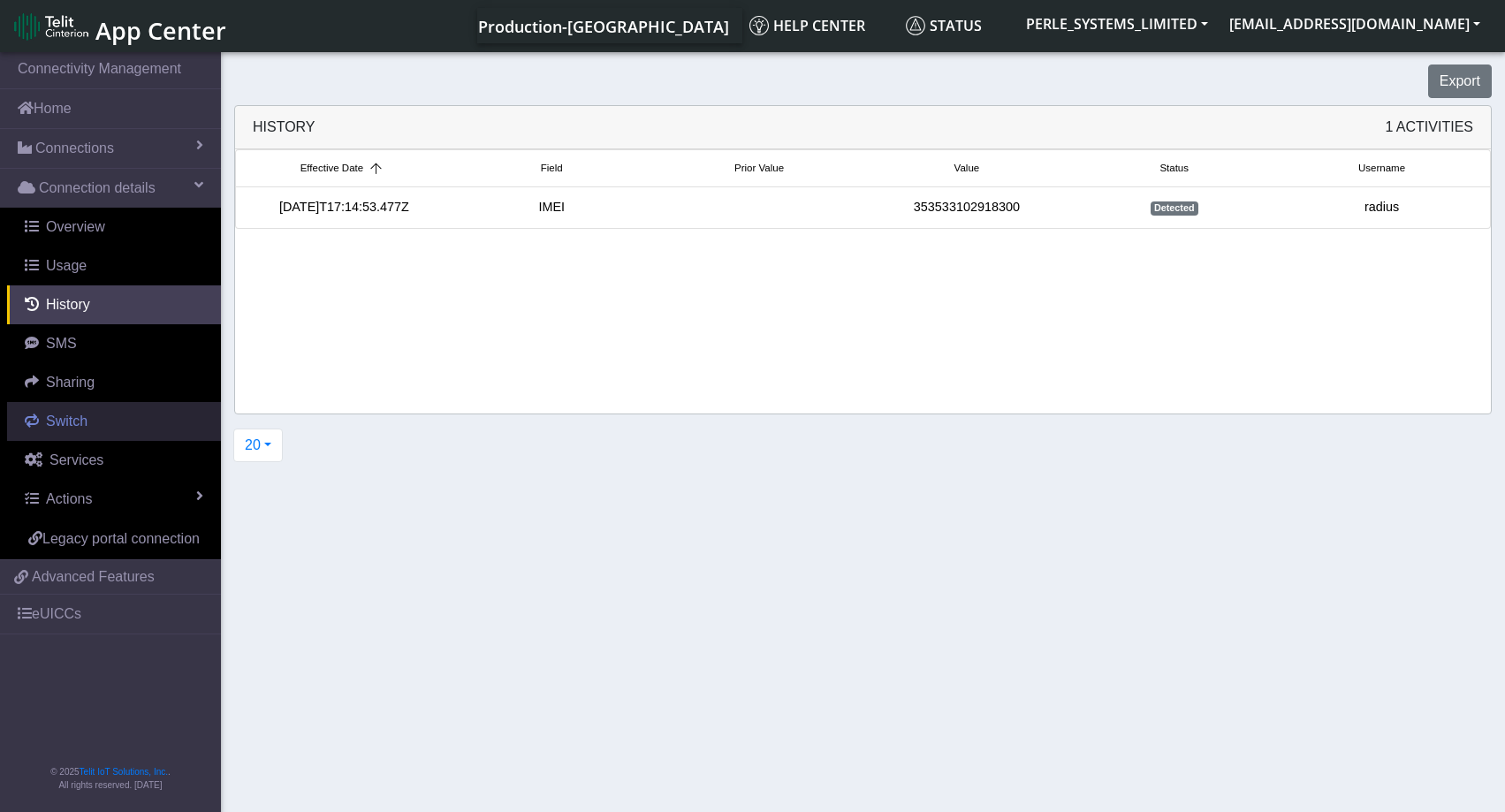
click at [123, 403] on link "Switch" at bounding box center [114, 421] width 214 height 39
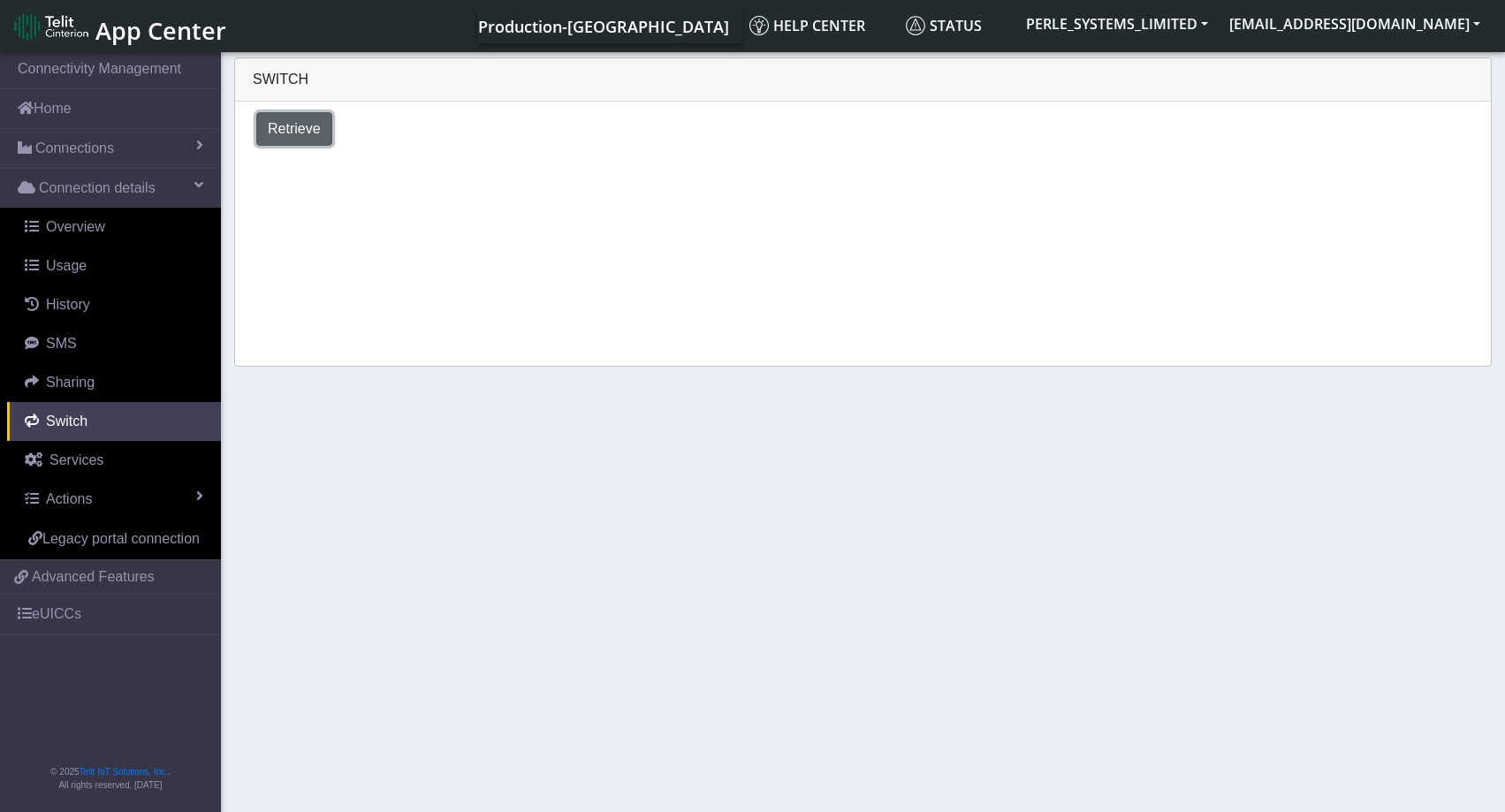
click at [294, 131] on span "Retrieve" at bounding box center [294, 128] width 53 height 15
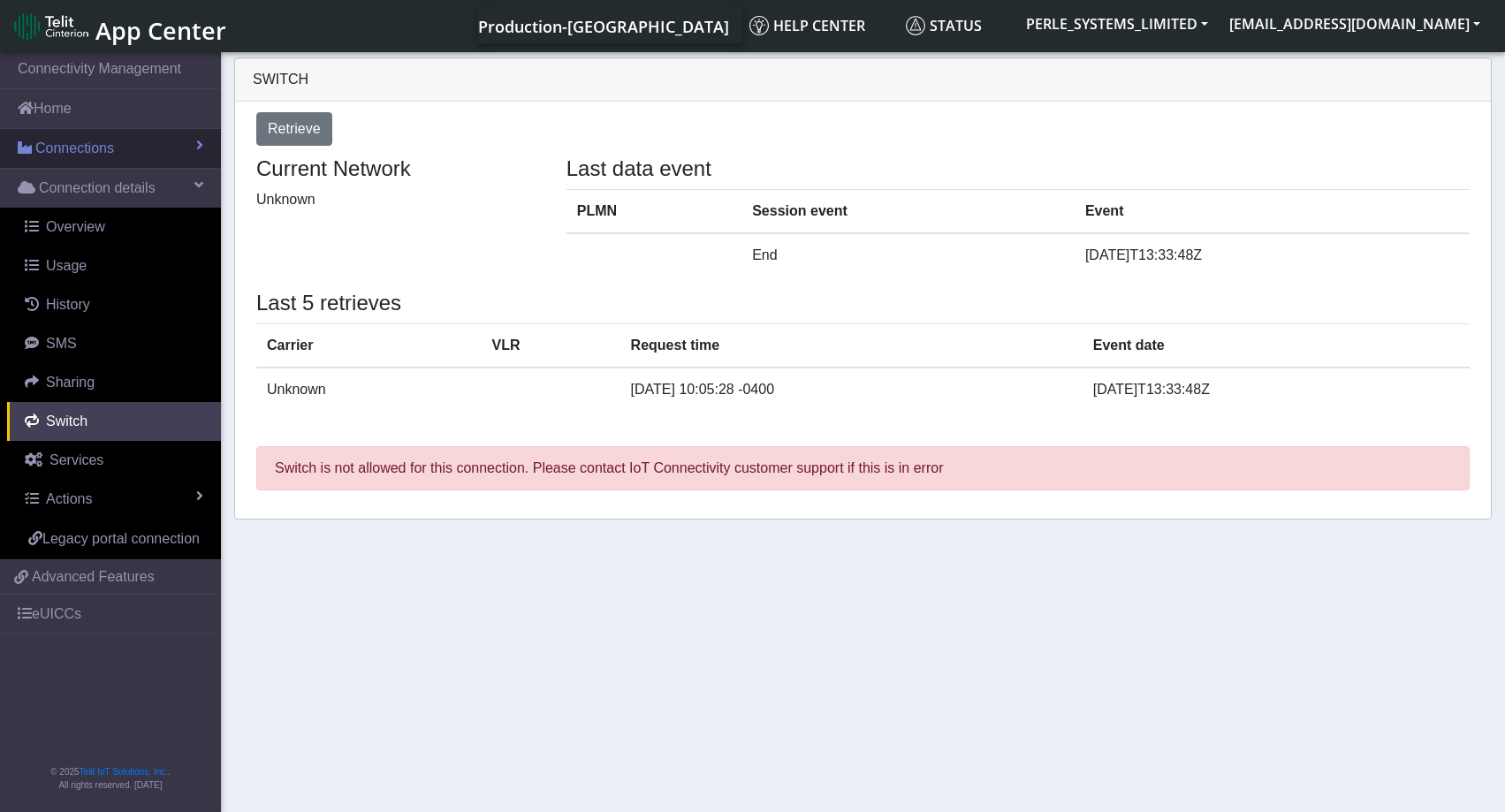
click at [95, 146] on span "Connections" at bounding box center [75, 148] width 78 height 21
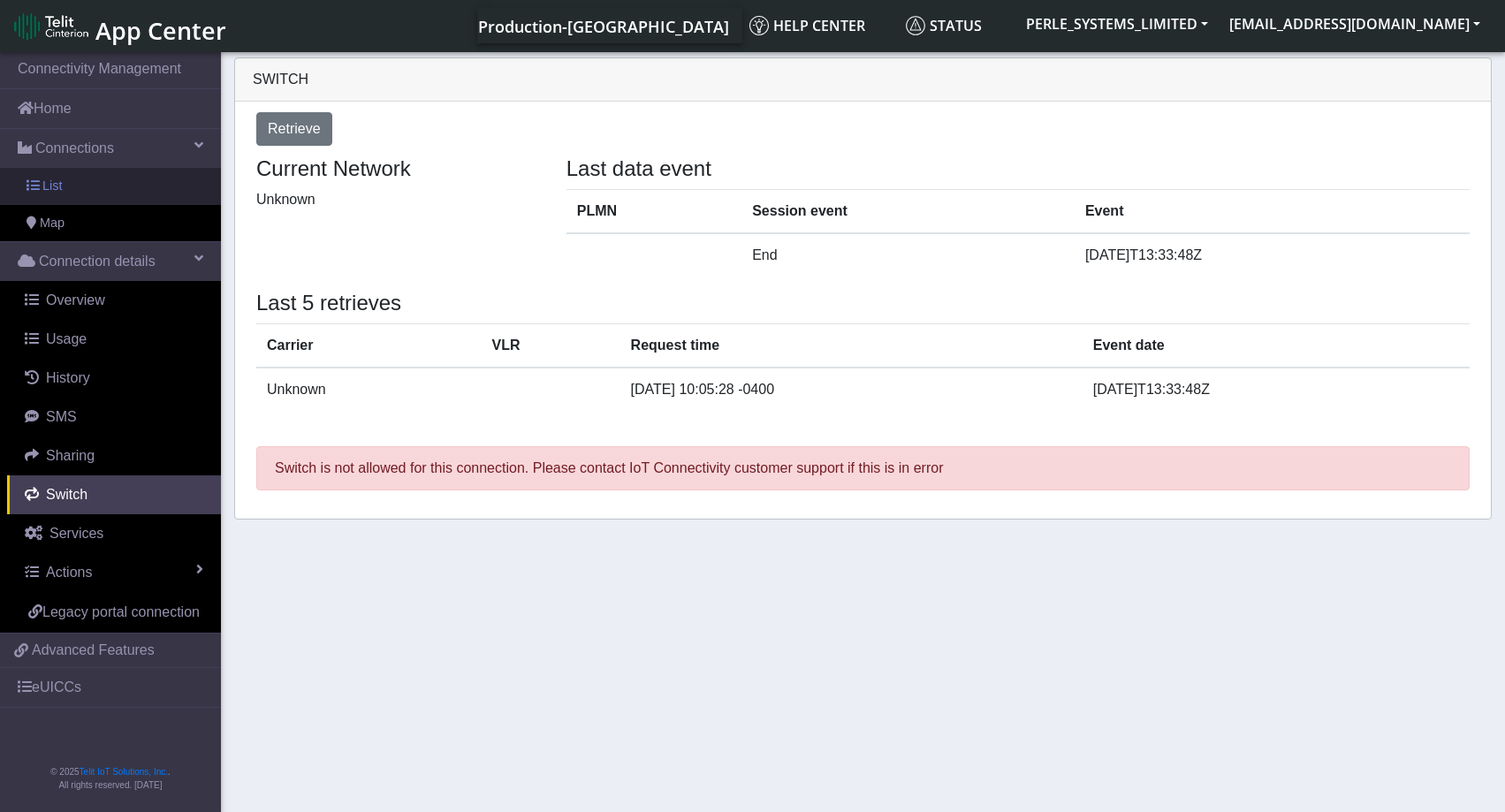
click at [76, 188] on link "List" at bounding box center [110, 186] width 221 height 37
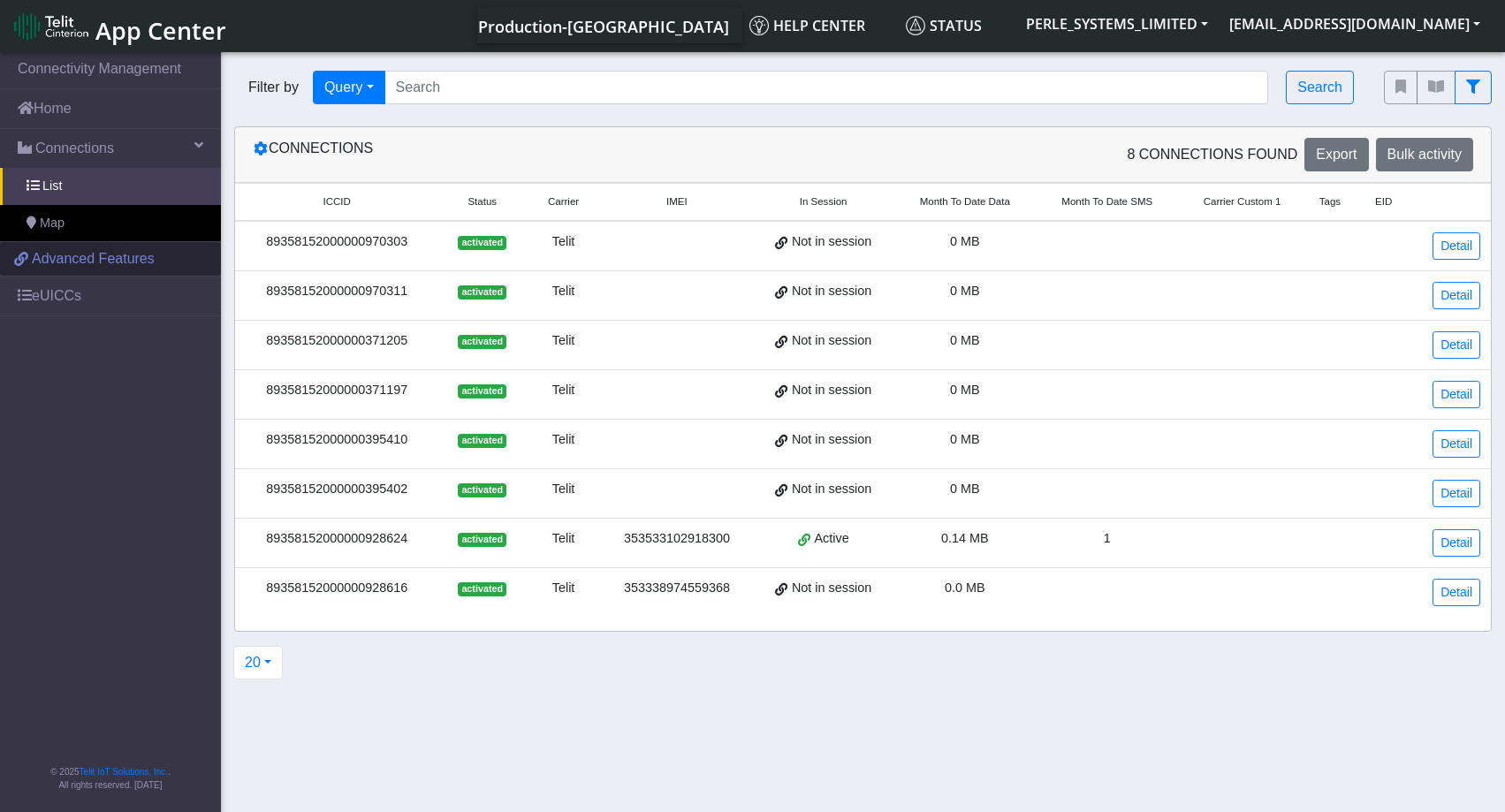
click at [80, 268] on span "Advanced Features" at bounding box center [93, 258] width 123 height 21
